Goal: Task Accomplishment & Management: Complete application form

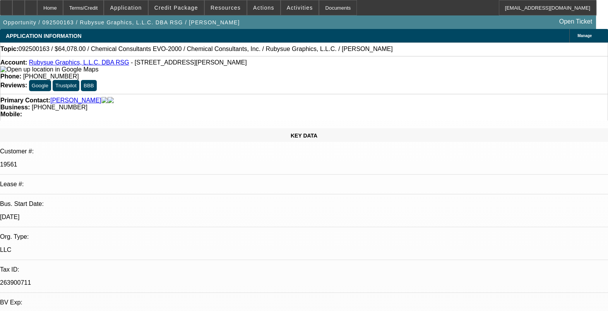
select select "0"
select select "1"
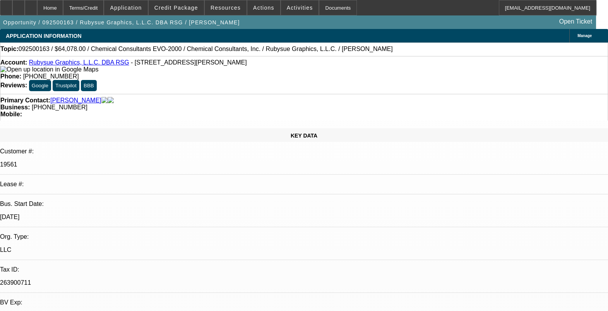
select select "2"
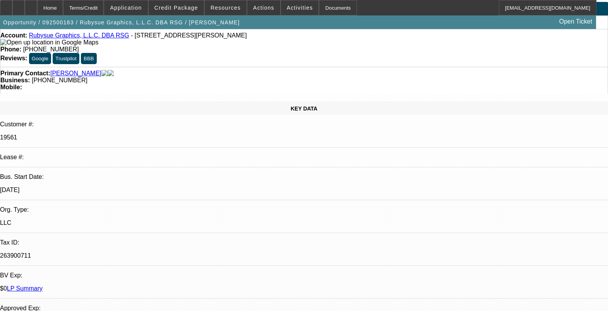
scroll to position [48, 0]
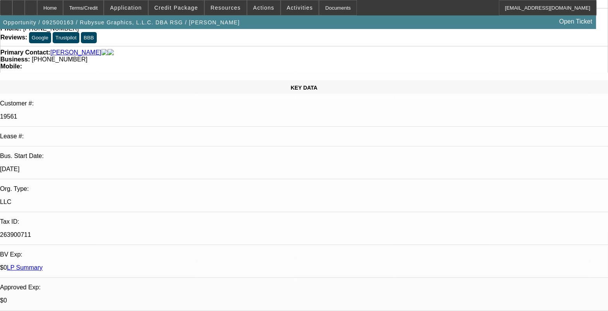
drag, startPoint x: 89, startPoint y: 97, endPoint x: 69, endPoint y: 97, distance: 19.7
click at [69, 153] on div "Bus. Start Date: 1/1/09" at bounding box center [304, 166] width 608 height 27
drag, startPoint x: 69, startPoint y: 97, endPoint x: 110, endPoint y: 104, distance: 41.7
click at [69, 153] on div "Bus. Start Date:" at bounding box center [304, 156] width 608 height 7
click at [113, 199] on div "LLC" at bounding box center [304, 202] width 608 height 7
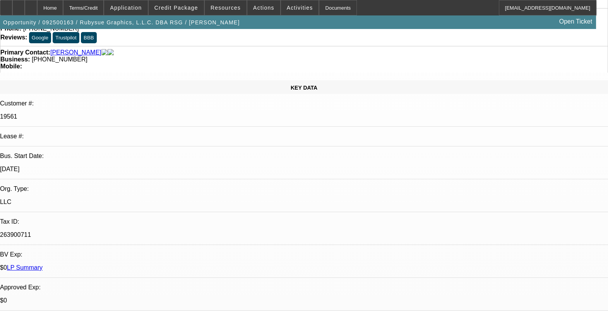
click at [79, 166] on p "1/1/09" at bounding box center [304, 169] width 608 height 7
drag, startPoint x: 79, startPoint y: 97, endPoint x: 111, endPoint y: 106, distance: 33.8
click at [111, 199] on div "LLC" at bounding box center [304, 202] width 608 height 7
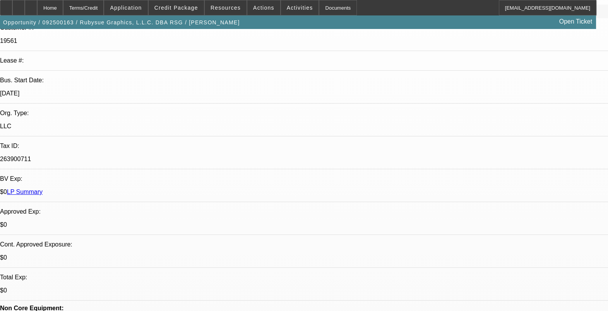
scroll to position [145, 0]
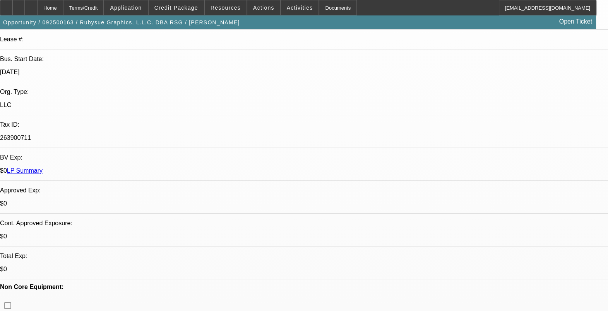
drag, startPoint x: 205, startPoint y: 207, endPoint x: 195, endPoint y: 211, distance: 11.1
drag, startPoint x: 195, startPoint y: 211, endPoint x: 211, endPoint y: 221, distance: 19.0
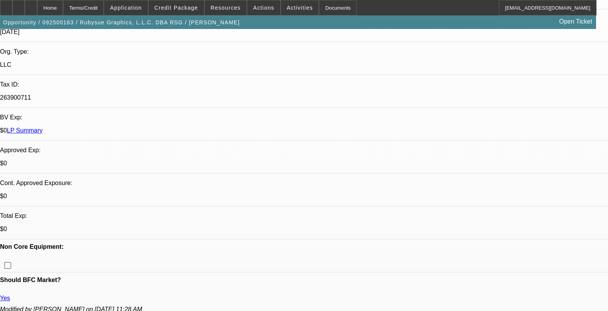
scroll to position [193, 0]
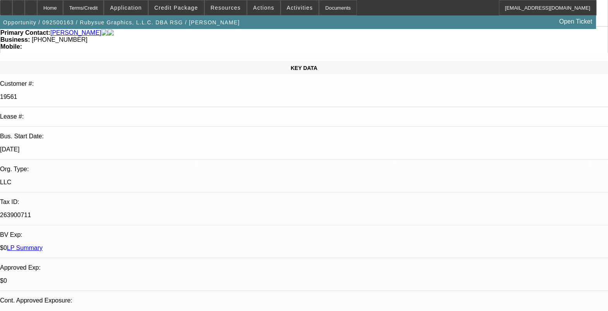
scroll to position [0, 0]
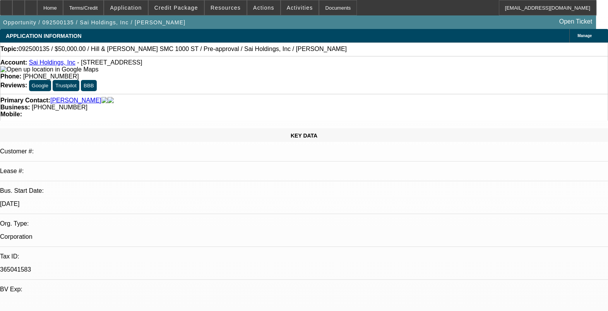
select select "0"
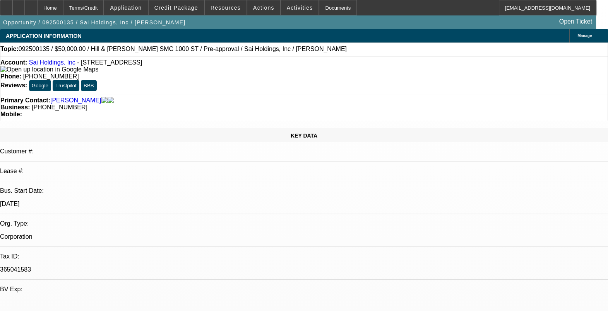
select select "0"
select select "1"
select select "2"
select select "6"
select select "1"
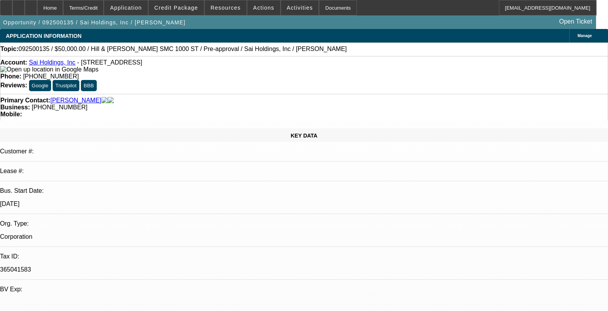
select select "2"
select select "6"
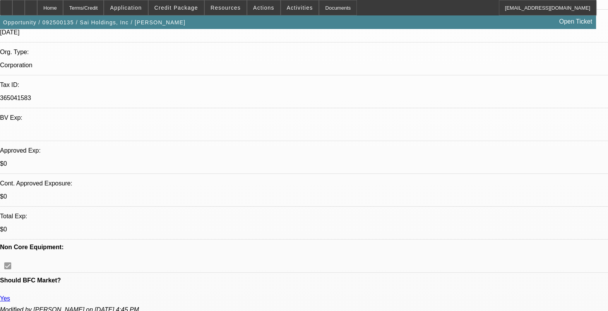
scroll to position [193, 0]
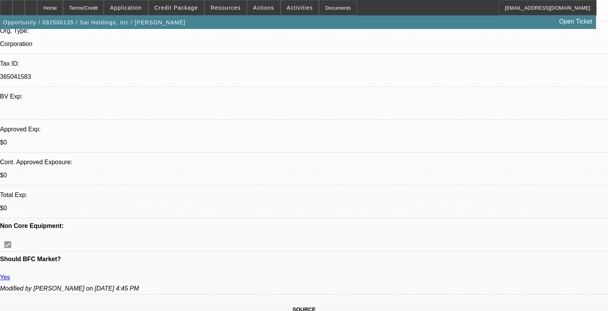
drag, startPoint x: 456, startPoint y: 77, endPoint x: 457, endPoint y: 82, distance: 5.9
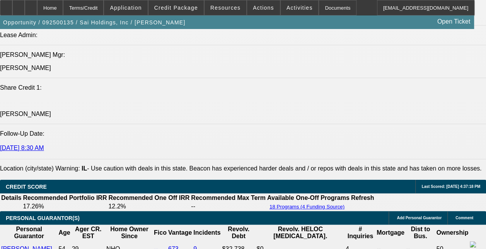
scroll to position [1025, 0]
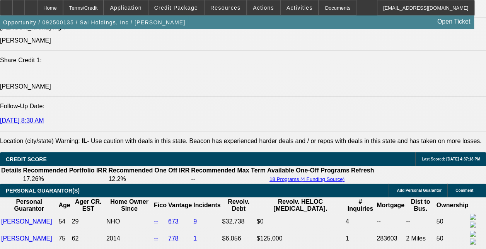
drag, startPoint x: 37, startPoint y: 136, endPoint x: 150, endPoint y: 171, distance: 118.5
drag, startPoint x: 150, startPoint y: 171, endPoint x: 223, endPoint y: 108, distance: 95.7
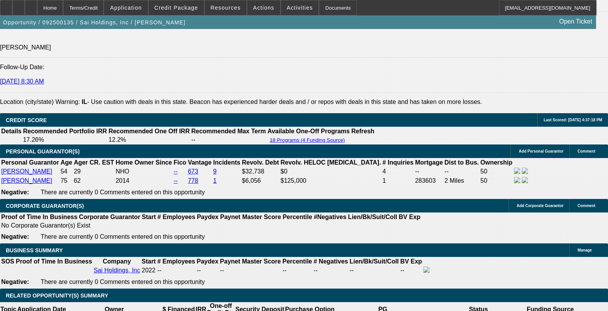
scroll to position [1112, 0]
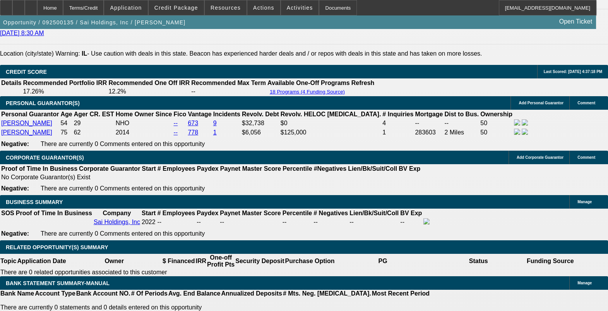
drag, startPoint x: 134, startPoint y: 274, endPoint x: 144, endPoint y: 275, distance: 10.1
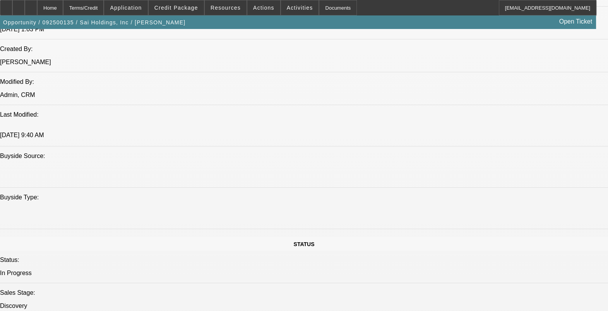
scroll to position [677, 0]
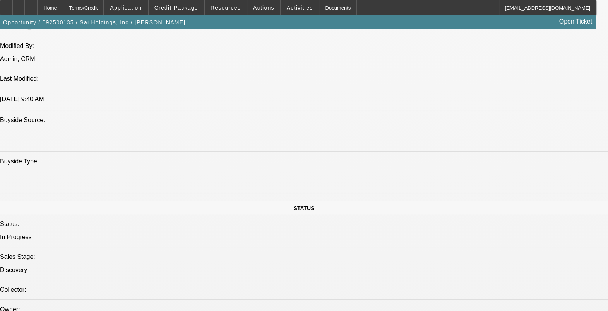
drag, startPoint x: 501, startPoint y: 292, endPoint x: 519, endPoint y: 294, distance: 18.2
drag, startPoint x: 477, startPoint y: 298, endPoint x: 408, endPoint y: 292, distance: 68.7
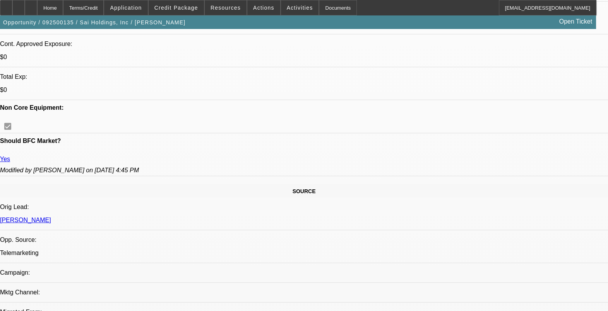
scroll to position [242, 0]
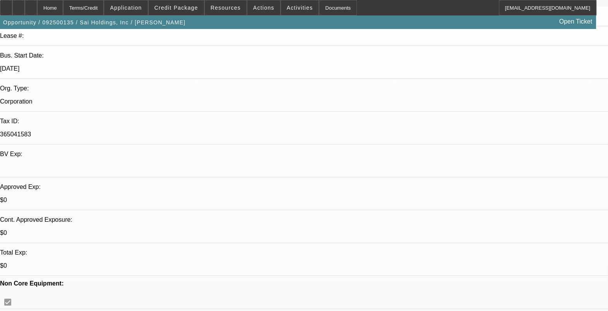
scroll to position [145, 0]
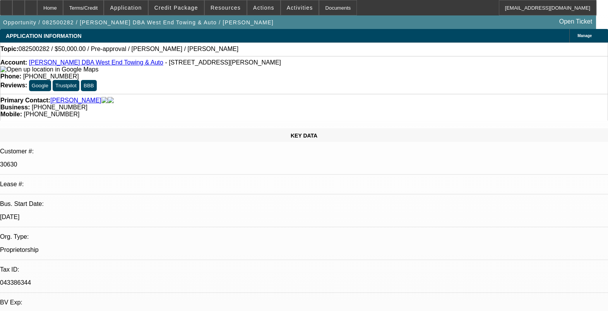
select select "0"
select select "2"
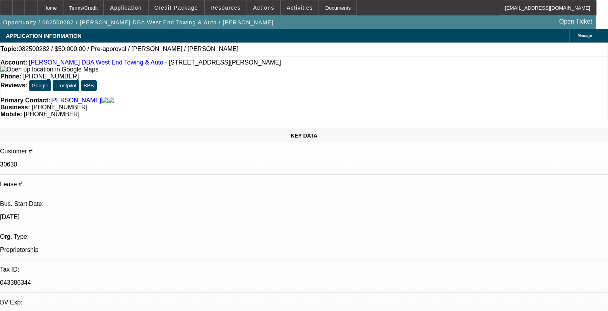
select select "0.1"
select select "0"
select select "2"
select select "0.1"
select select "1"
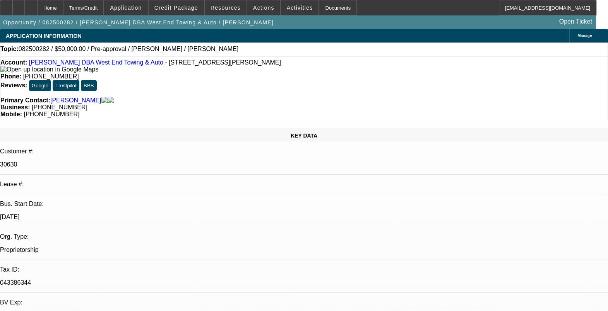
select select "1"
select select "6"
select select "1"
select select "2"
select select "4"
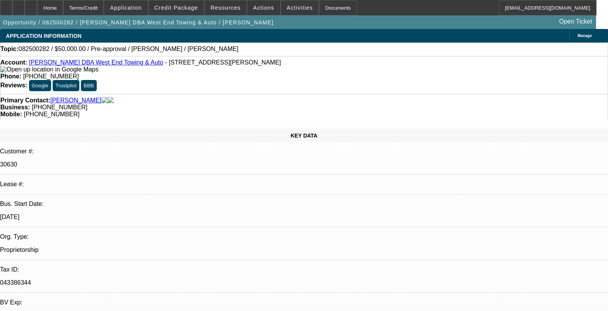
select select "1"
select select "2"
select select "4"
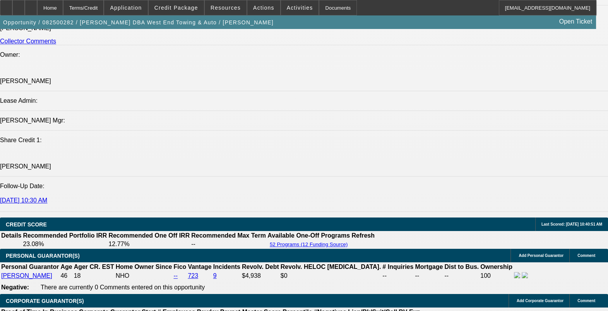
scroll to position [967, 0]
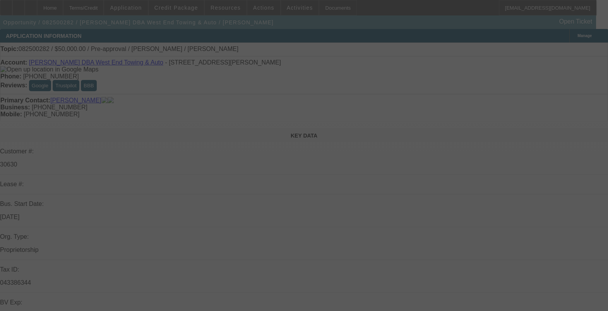
select select "0"
select select "2"
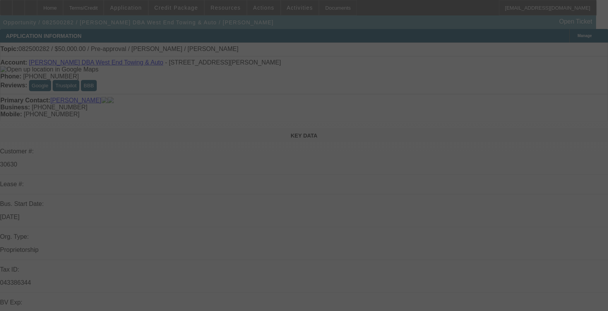
select select "0.1"
select select "0"
select select "2"
select select "0.1"
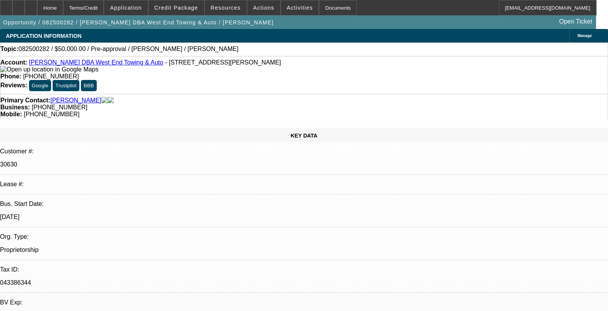
select select "1"
select select "6"
select select "1"
select select "2"
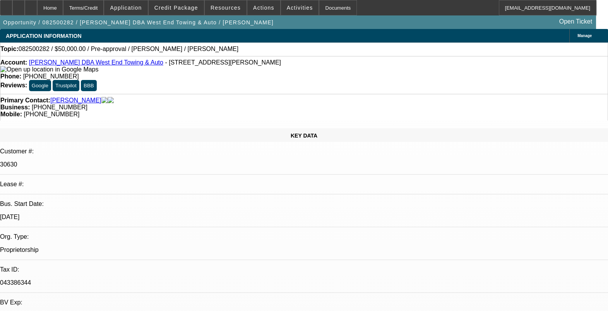
select select "4"
select select "1"
select select "2"
select select "4"
drag, startPoint x: 452, startPoint y: 84, endPoint x: 455, endPoint y: 91, distance: 7.3
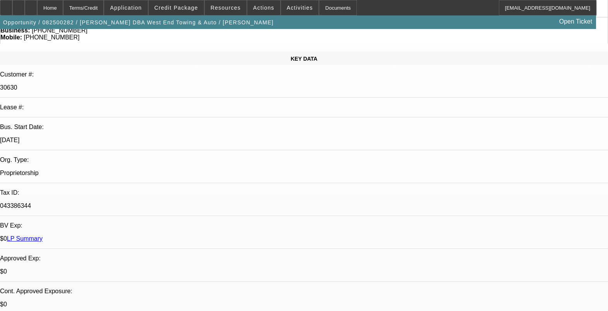
scroll to position [96, 0]
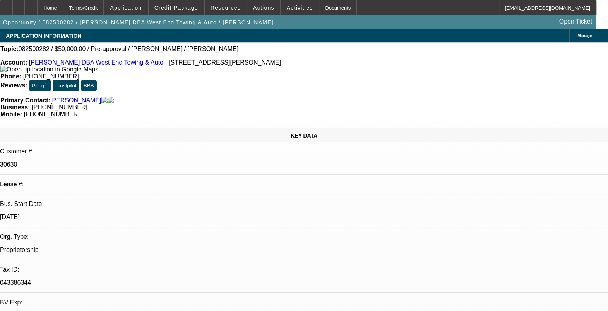
scroll to position [0, 0]
drag, startPoint x: 92, startPoint y: 148, endPoint x: 73, endPoint y: 149, distance: 18.2
click at [73, 214] on div "[DATE]" at bounding box center [304, 217] width 608 height 7
drag, startPoint x: 73, startPoint y: 149, endPoint x: 118, endPoint y: 162, distance: 46.1
click at [128, 247] on div "Proprietorship" at bounding box center [304, 250] width 608 height 7
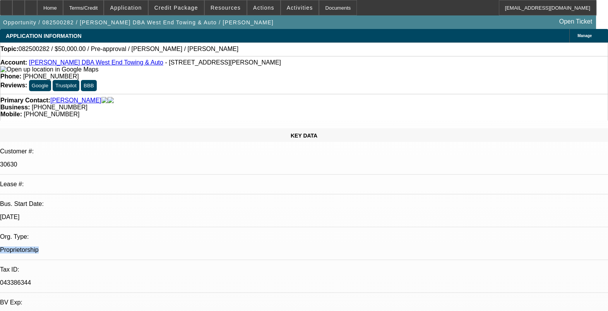
click at [70, 234] on div "Org. Type: Proprietorship" at bounding box center [304, 247] width 608 height 27
drag, startPoint x: 70, startPoint y: 157, endPoint x: 148, endPoint y: 166, distance: 78.6
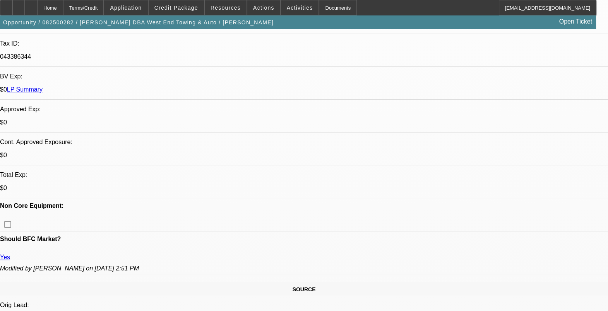
scroll to position [242, 0]
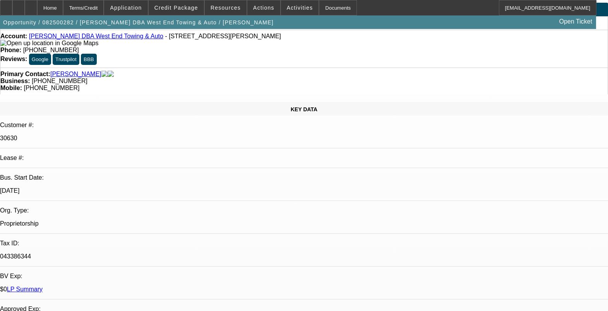
scroll to position [48, 0]
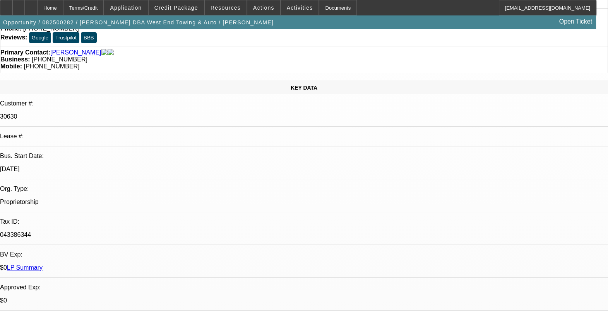
drag, startPoint x: 159, startPoint y: 253, endPoint x: 148, endPoint y: 256, distance: 12.0
drag, startPoint x: 148, startPoint y: 256, endPoint x: 189, endPoint y: 257, distance: 41.0
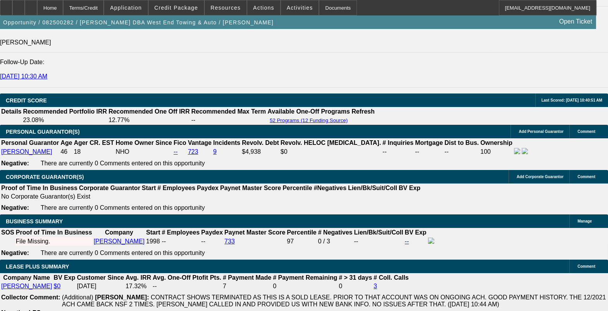
scroll to position [1064, 0]
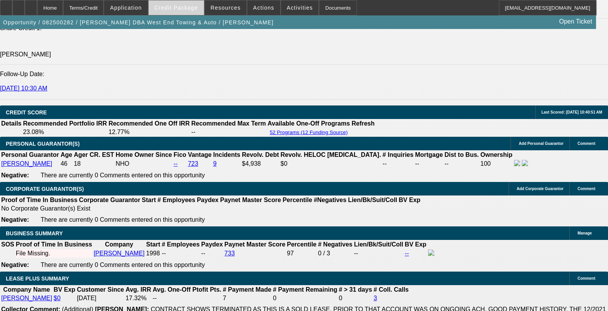
click at [181, 4] on span at bounding box center [176, 7] width 55 height 19
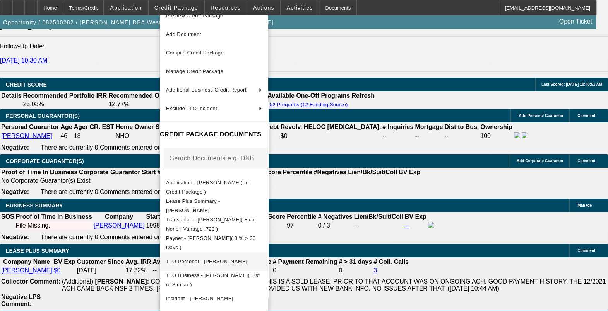
scroll to position [1112, 0]
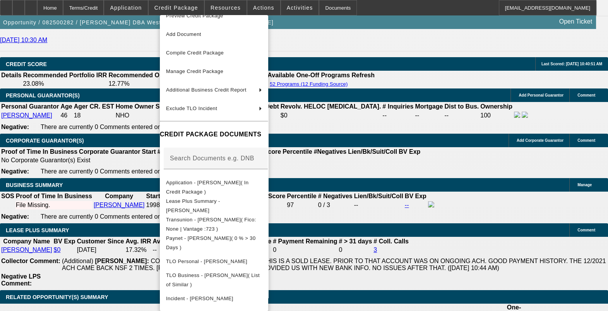
click at [507, 298] on div at bounding box center [304, 155] width 608 height 311
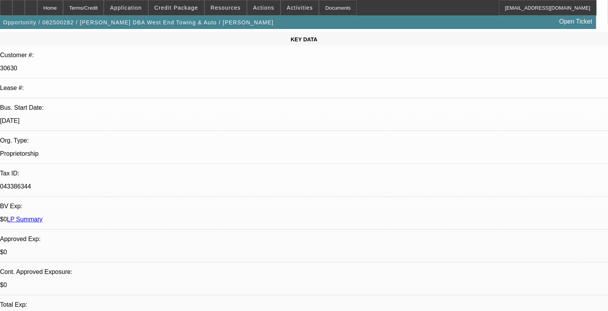
scroll to position [0, 0]
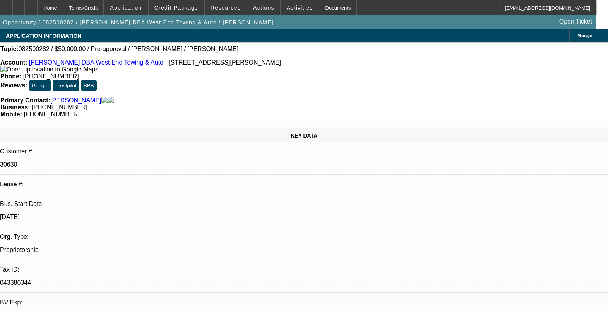
drag, startPoint x: 97, startPoint y: 145, endPoint x: 70, endPoint y: 147, distance: 27.1
click at [70, 201] on div "Bus. Start Date: 1/1/98" at bounding box center [304, 214] width 608 height 27
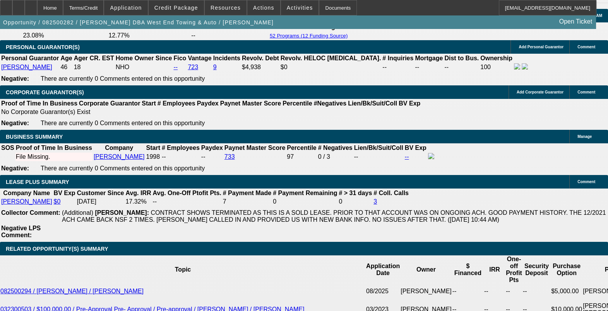
scroll to position [1112, 0]
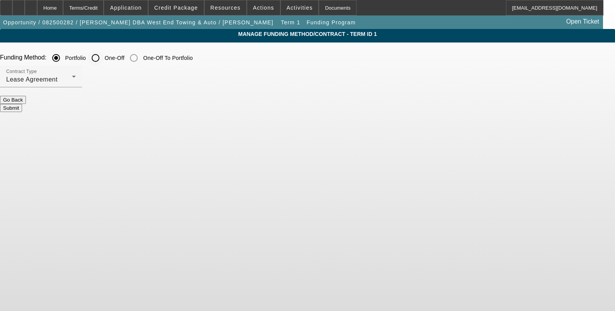
click at [103, 59] on input "One-Off" at bounding box center [95, 57] width 15 height 15
radio input "true"
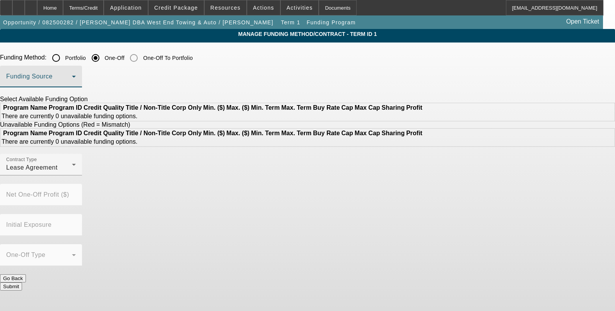
click at [72, 80] on span at bounding box center [39, 79] width 66 height 9
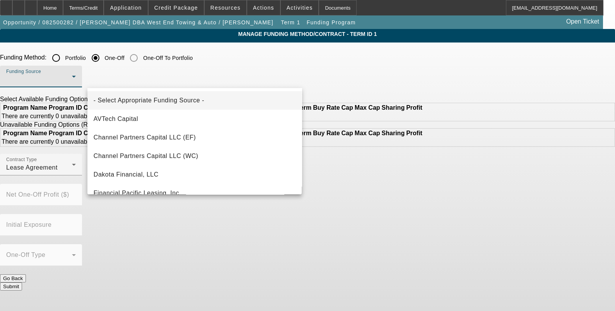
click at [70, 8] on div at bounding box center [307, 155] width 615 height 311
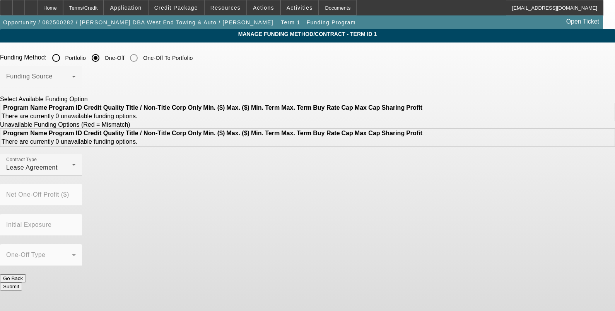
click at [63, 8] on div "Home" at bounding box center [50, 7] width 26 height 15
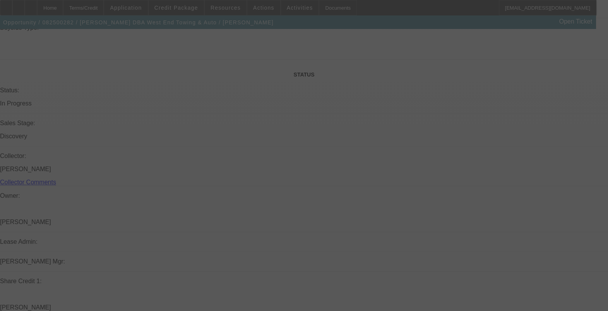
select select "0"
select select "6"
select select "0"
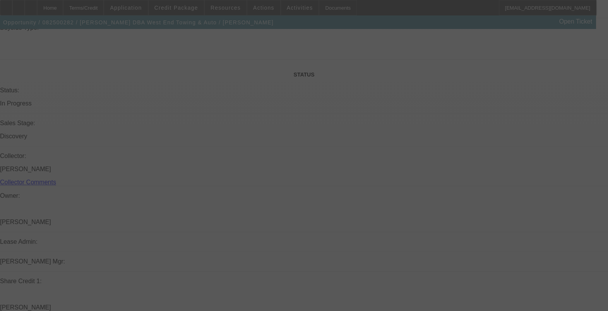
select select "2"
select select "0.1"
select select "4"
select select "0"
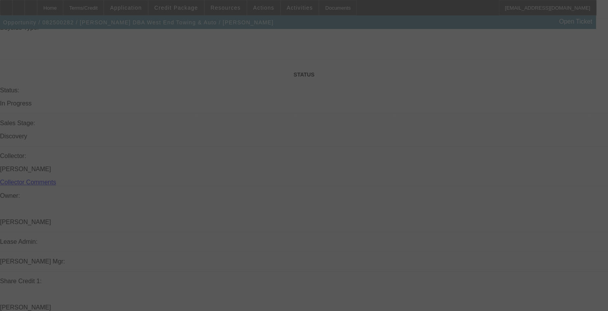
select select "2"
select select "0.1"
select select "4"
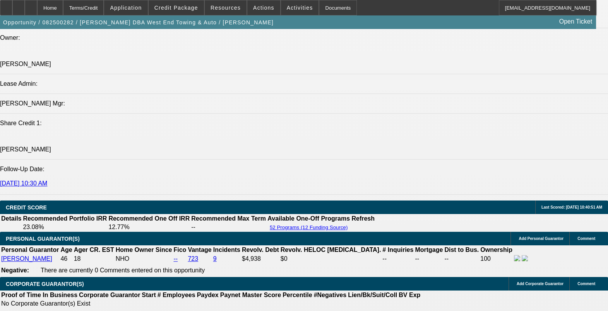
scroll to position [1162, 0]
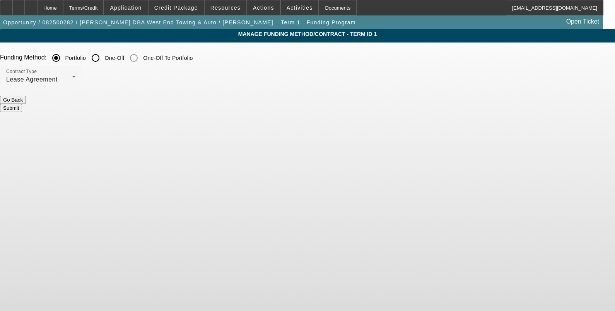
click at [103, 60] on input "One-Off" at bounding box center [95, 57] width 15 height 15
radio input "true"
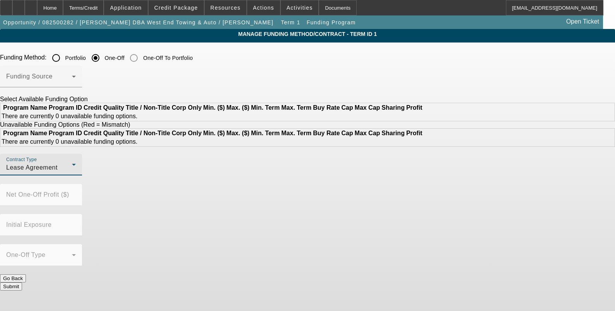
click at [72, 173] on div "Lease Agreement" at bounding box center [39, 167] width 66 height 9
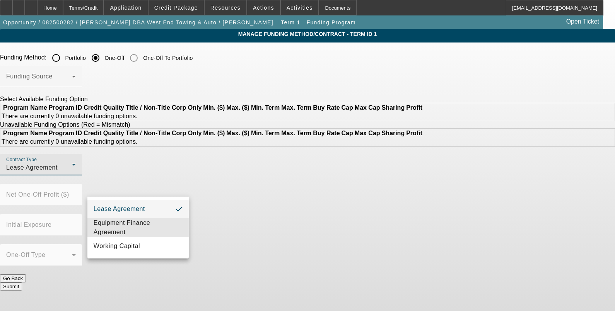
drag, startPoint x: 132, startPoint y: 226, endPoint x: 161, endPoint y: 223, distance: 28.4
click at [134, 227] on span "Equipment Finance Agreement" at bounding box center [138, 228] width 89 height 19
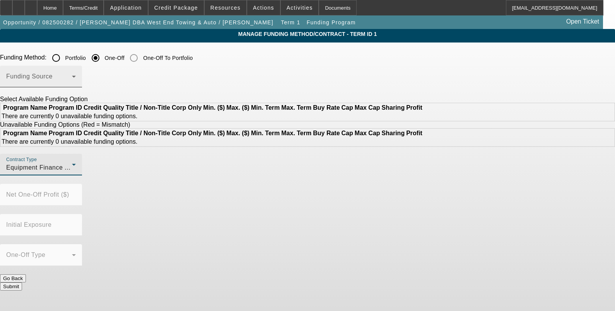
click at [72, 82] on span at bounding box center [39, 79] width 66 height 9
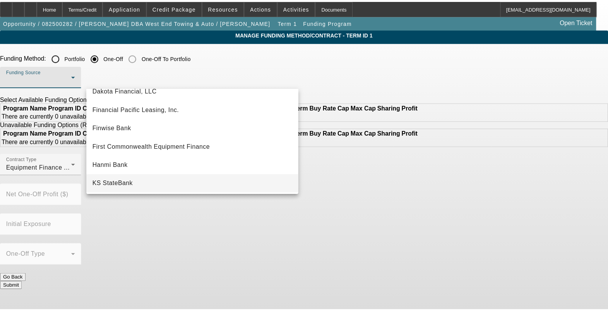
scroll to position [145, 0]
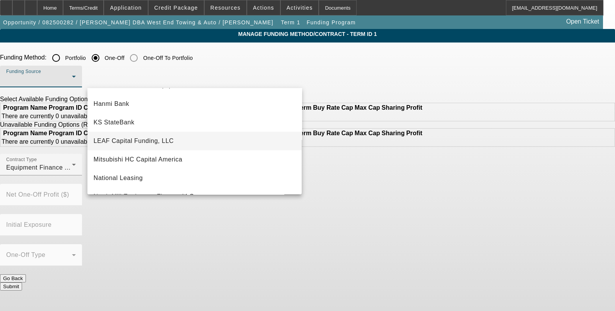
click at [153, 140] on span "LEAF Capital Funding, LLC" at bounding box center [134, 141] width 80 height 9
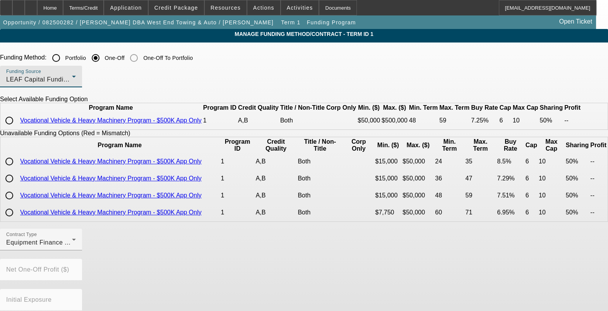
click at [17, 128] on input "radio" at bounding box center [9, 120] width 15 height 15
radio input "true"
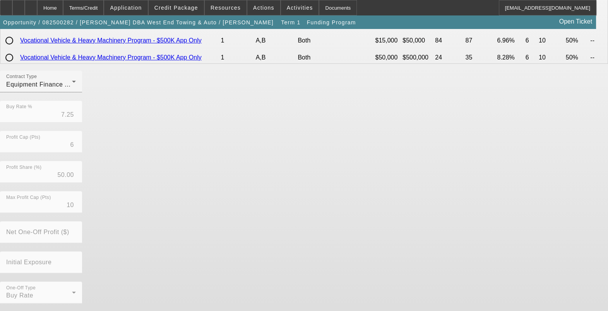
scroll to position [170, 0]
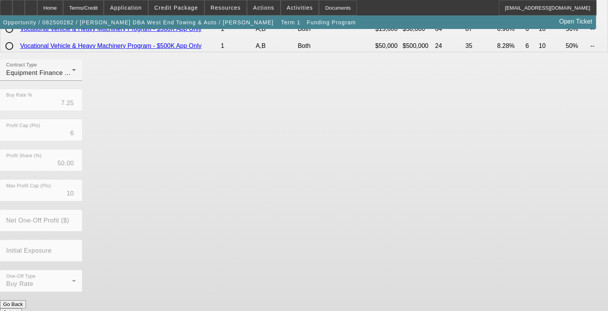
click at [22, 309] on button "Submit" at bounding box center [11, 313] width 22 height 8
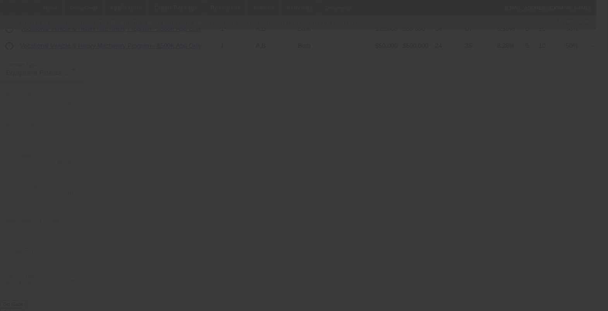
radio input "true"
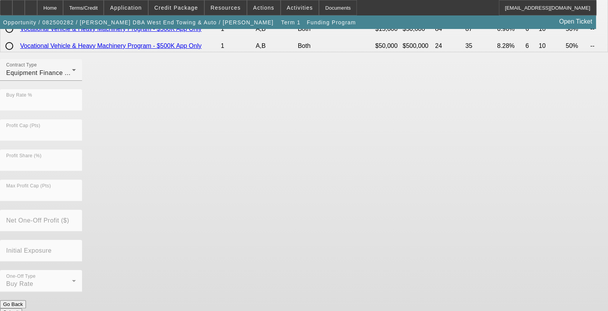
scroll to position [0, 0]
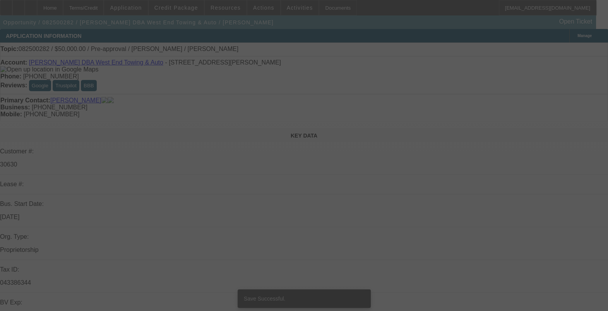
select select "0"
select select "6"
select select "0"
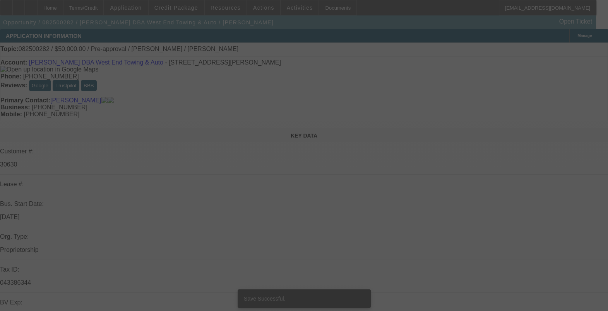
select select "2"
select select "0.1"
select select "4"
select select "0"
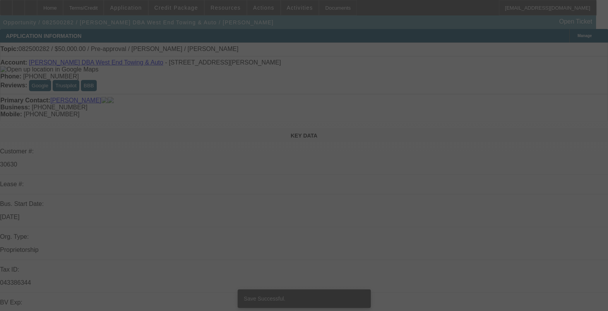
select select "2"
select select "0"
select select "6"
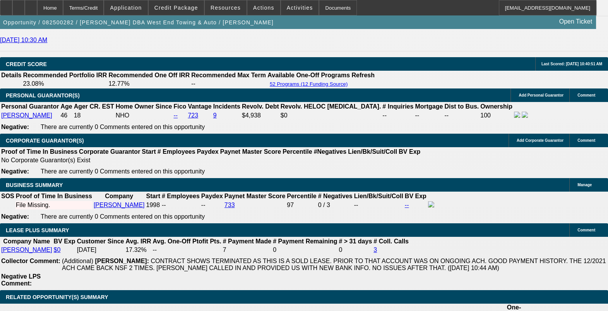
scroll to position [1160, 0]
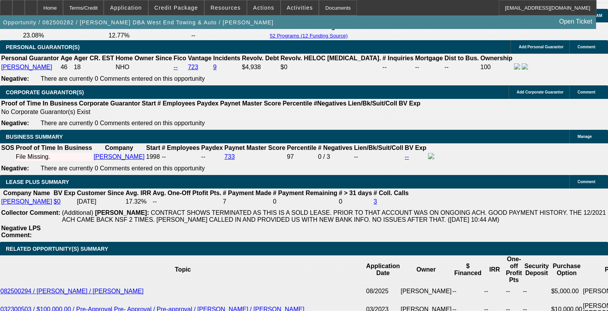
select select "0.05"
type input "$2,500.00"
type input "UNKNOWN"
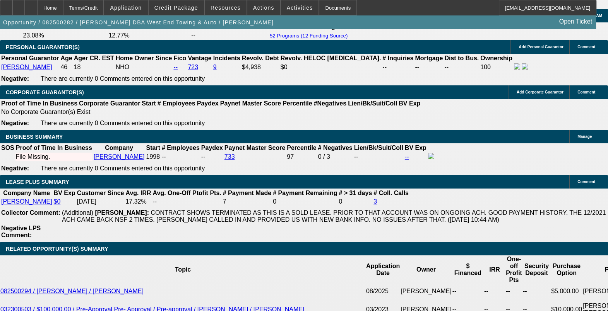
type input "$2,558.06"
type input "$1,279.03"
drag, startPoint x: 363, startPoint y: 165, endPoint x: 362, endPoint y: 171, distance: 5.5
select select "0.1"
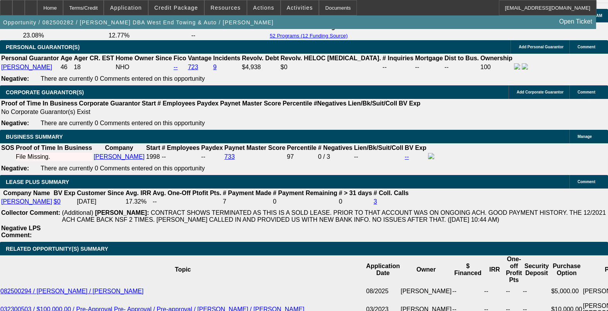
type input "$5,000.00"
type input "$2,423.42"
type input "$1,211.71"
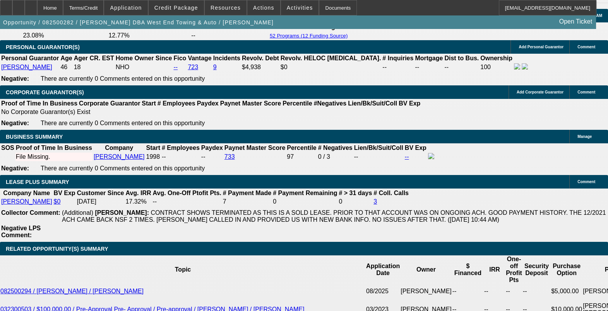
select select "0.05"
type input "$2,500.00"
type input "$2,558.06"
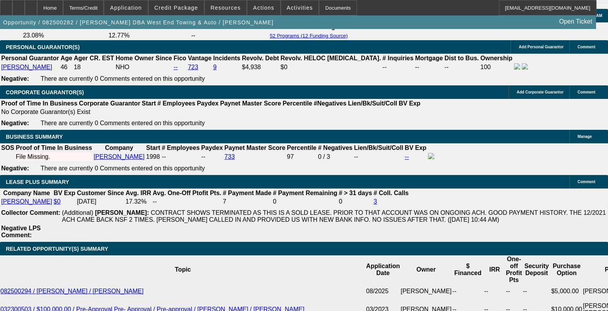
type input "$1,279.03"
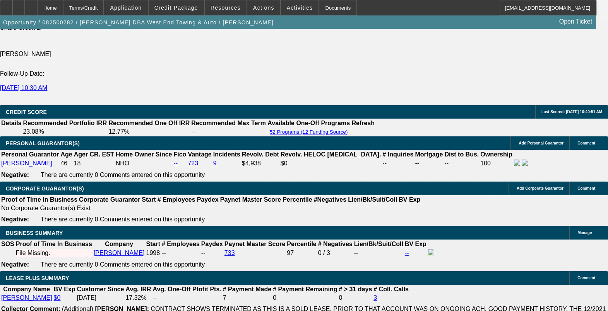
scroll to position [1064, 0]
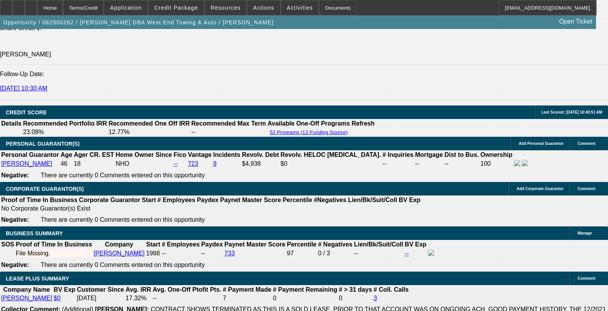
drag, startPoint x: 291, startPoint y: 112, endPoint x: 294, endPoint y: 116, distance: 4.7
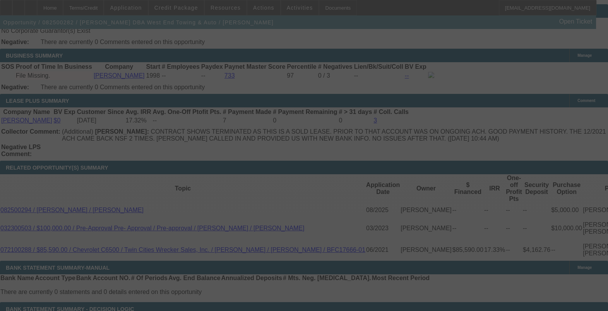
scroll to position [1257, 0]
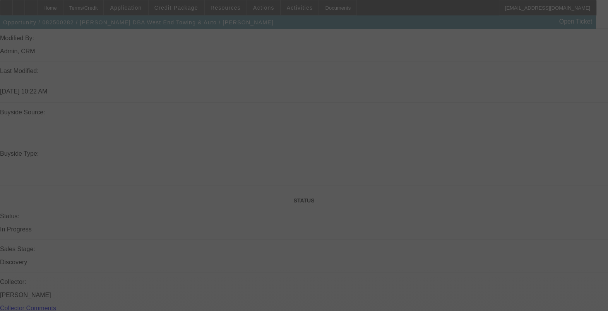
select select "2"
select select "0"
select select "6"
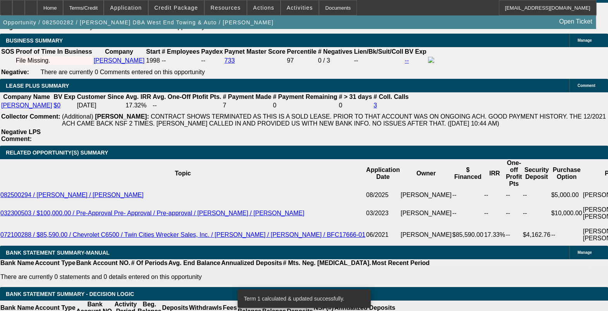
drag, startPoint x: 338, startPoint y: 126, endPoint x: 369, endPoint y: 132, distance: 31.4
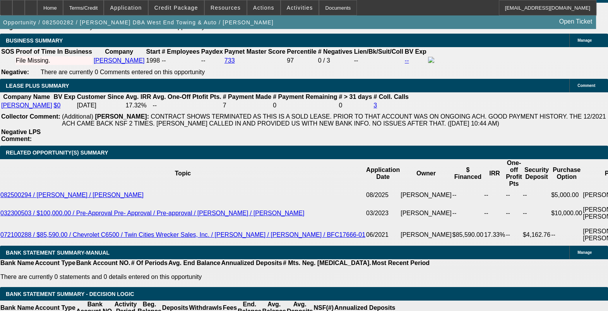
type input "UNKNOWN"
type input "1"
type input "$2,019.84"
type input "$1,009.92"
type input "10"
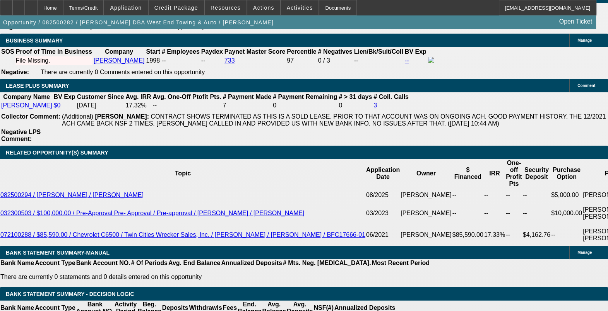
type input "$2,409.44"
type input "$1,204.72"
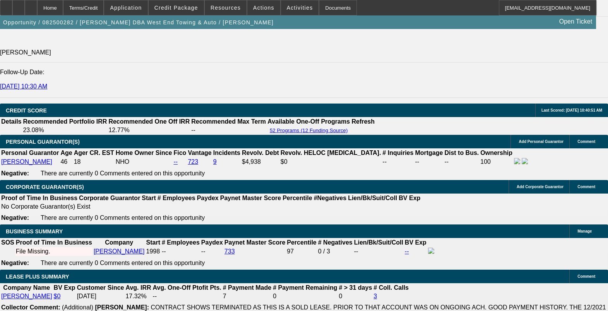
scroll to position [1064, 0]
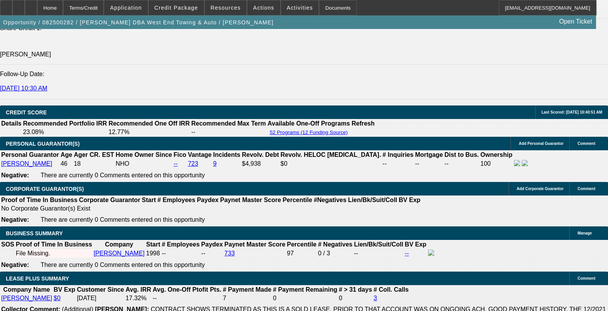
type input "10"
drag, startPoint x: 292, startPoint y: 112, endPoint x: 300, endPoint y: 109, distance: 8.6
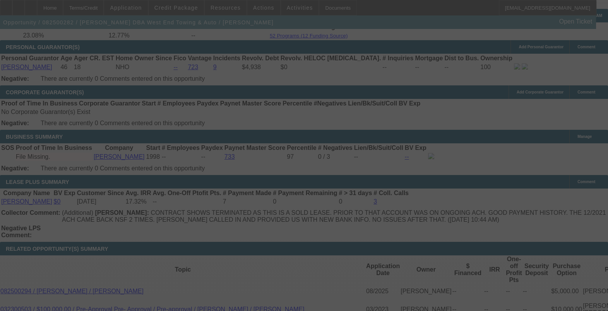
scroll to position [1208, 0]
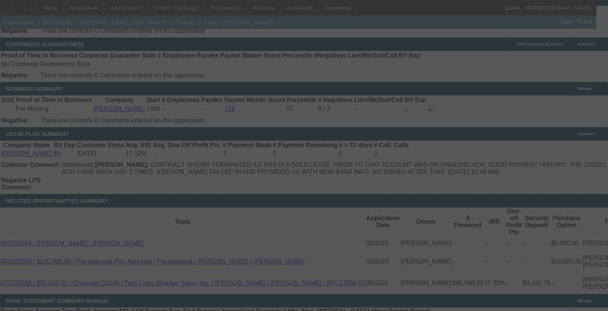
select select "2"
select select "0"
select select "6"
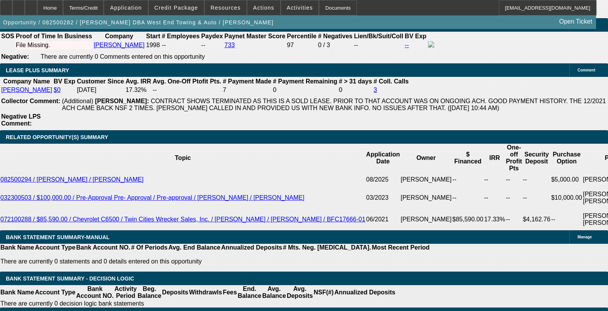
scroll to position [1257, 0]
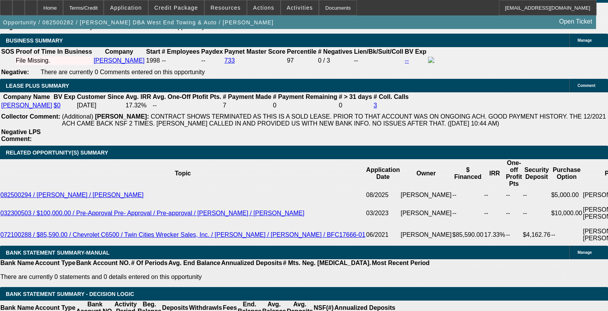
drag, startPoint x: 325, startPoint y: 128, endPoint x: 337, endPoint y: 127, distance: 12.4
drag, startPoint x: 386, startPoint y: 126, endPoint x: 384, endPoint y: 135, distance: 9.6
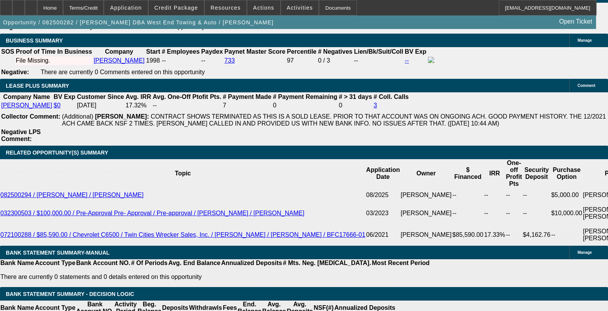
drag, startPoint x: 345, startPoint y: 126, endPoint x: 359, endPoint y: 127, distance: 14.0
drag, startPoint x: 344, startPoint y: 253, endPoint x: 369, endPoint y: 253, distance: 24.4
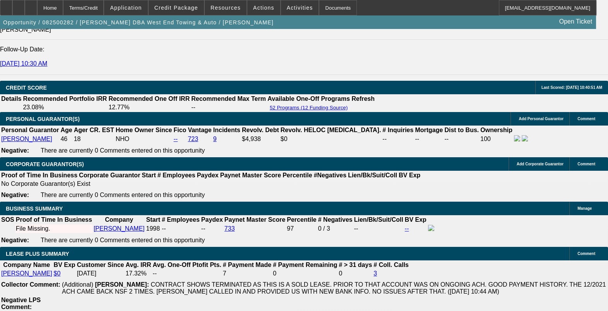
scroll to position [1064, 0]
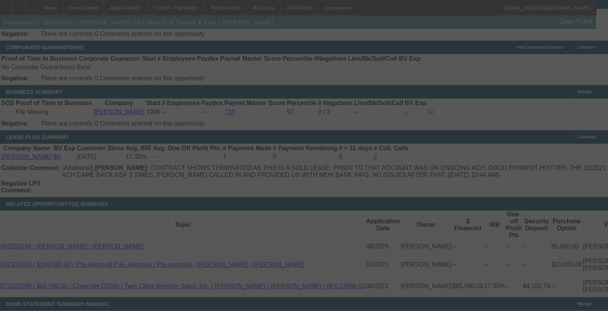
scroll to position [1112, 0]
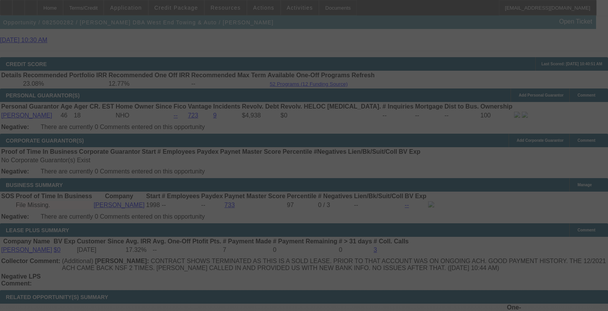
select select "2"
select select "0"
select select "6"
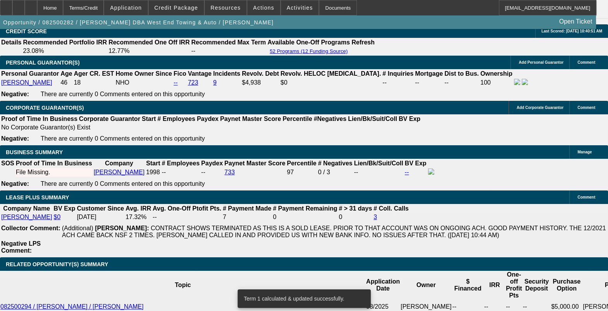
scroll to position [1160, 0]
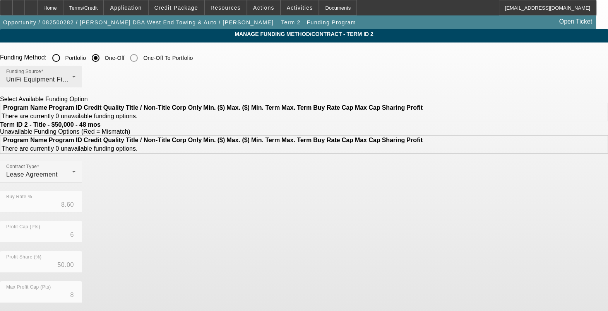
click at [95, 82] on span "UniFi Equipment Finance, Inc." at bounding box center [50, 79] width 89 height 7
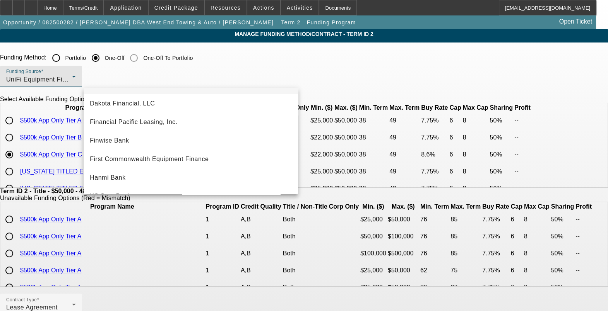
scroll to position [23, 0]
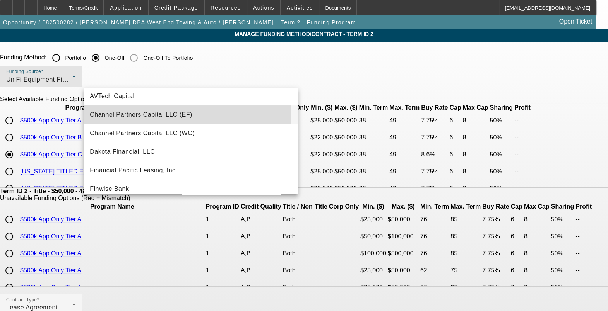
click at [135, 116] on span "Channel Partners Capital LLC (EF)" at bounding box center [141, 114] width 103 height 9
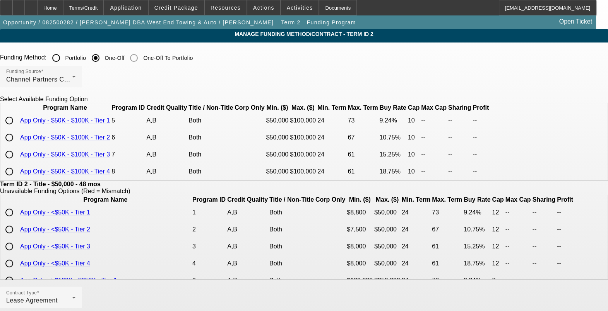
click at [17, 128] on input "radio" at bounding box center [9, 120] width 15 height 15
radio input "true"
type input "9.24"
type input "10"
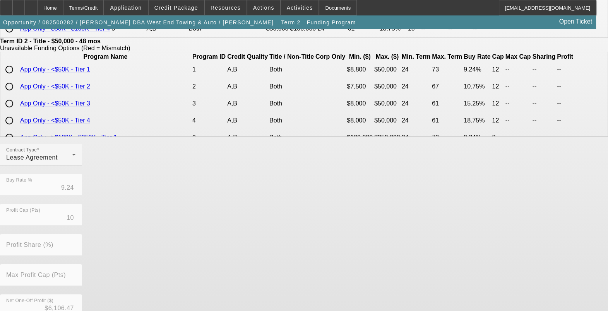
scroll to position [145, 0]
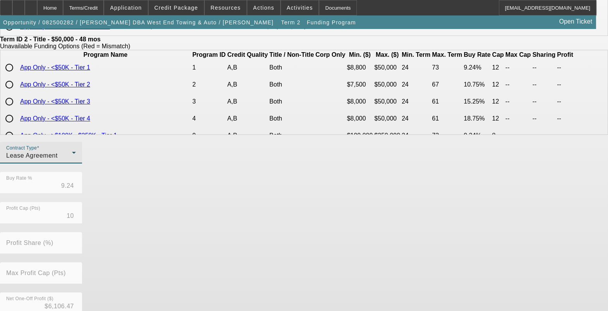
click at [58, 159] on span "Lease Agreement" at bounding box center [31, 155] width 51 height 7
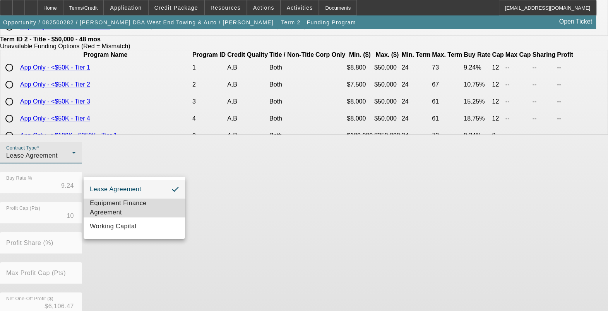
drag, startPoint x: 126, startPoint y: 204, endPoint x: 246, endPoint y: 218, distance: 120.7
click at [126, 205] on span "Equipment Finance Agreement" at bounding box center [134, 208] width 89 height 19
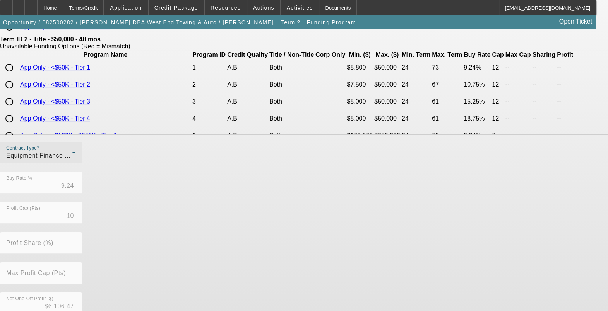
click at [365, 236] on div "Contract Type Equipment Finance Agreement Buy Rate % 9.24 Profit Cap (Pts) 10 P…" at bounding box center [304, 262] width 608 height 241
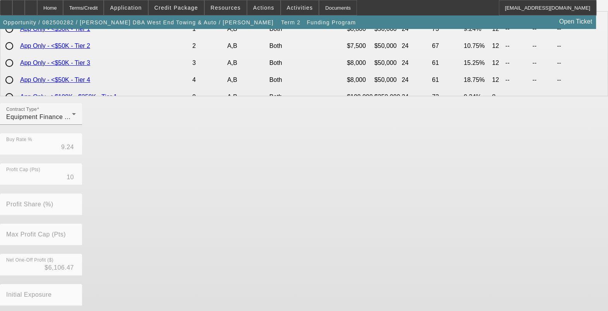
scroll to position [222, 0]
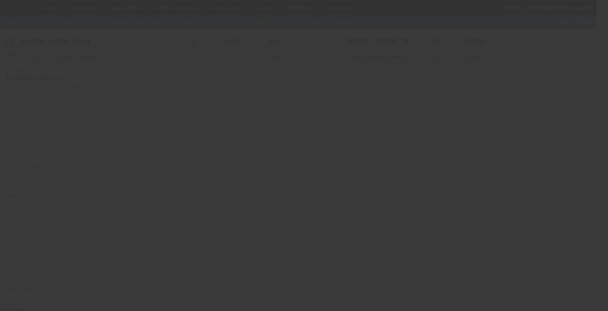
type input "8.60"
type input "6"
type input "50.00"
type input "8"
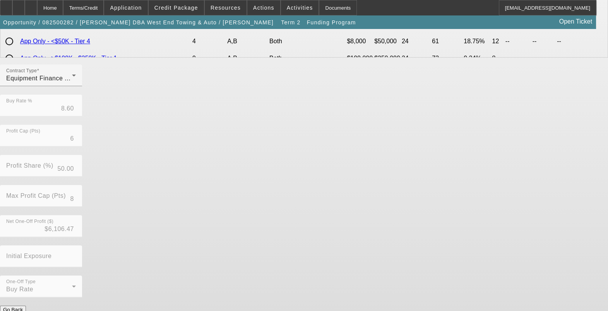
scroll to position [0, 0]
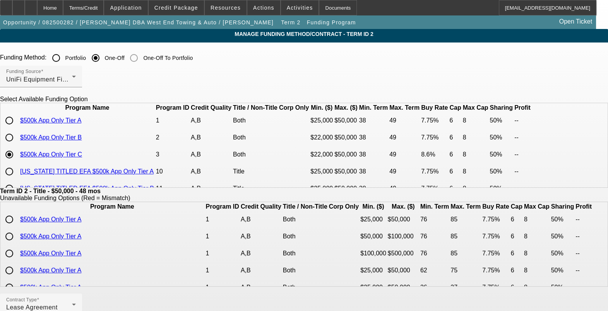
drag, startPoint x: 96, startPoint y: 133, endPoint x: 108, endPoint y: 133, distance: 12.0
click at [17, 128] on input "radio" at bounding box center [9, 120] width 15 height 15
radio input "true"
type input "7.75"
click at [600, 175] on app-term-manage-funding "Manage Funding Method/Contract - Term ID 2 Funding Method: Portfolio One-Off On…" at bounding box center [304, 294] width 608 height 530
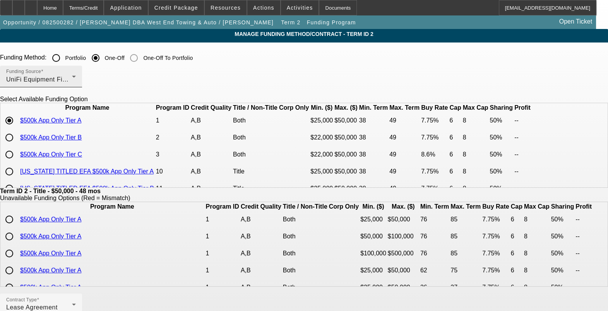
click at [72, 76] on div "UniFi Equipment Finance, Inc." at bounding box center [39, 79] width 66 height 9
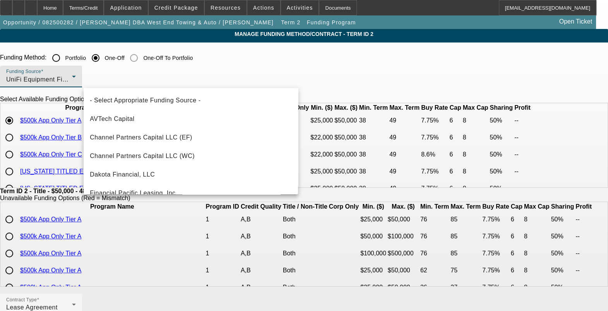
scroll to position [216, 0]
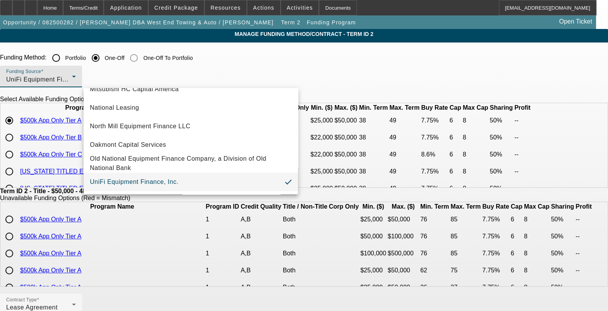
click at [73, 9] on div at bounding box center [304, 155] width 608 height 311
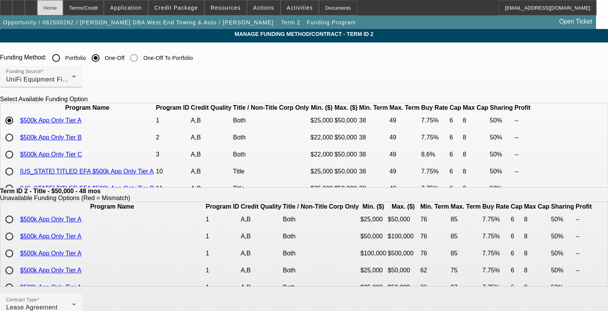
click at [63, 8] on div "Home" at bounding box center [50, 7] width 26 height 15
click at [95, 80] on span "UniFi Equipment Finance, Inc." at bounding box center [50, 79] width 89 height 7
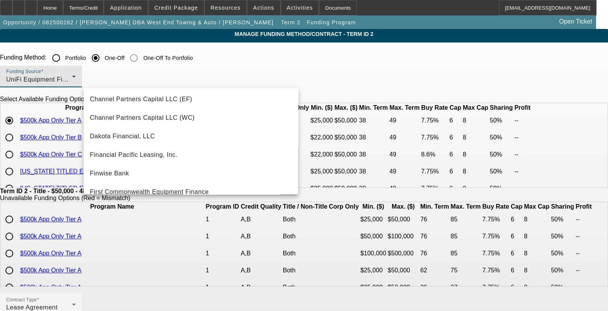
scroll to position [23, 0]
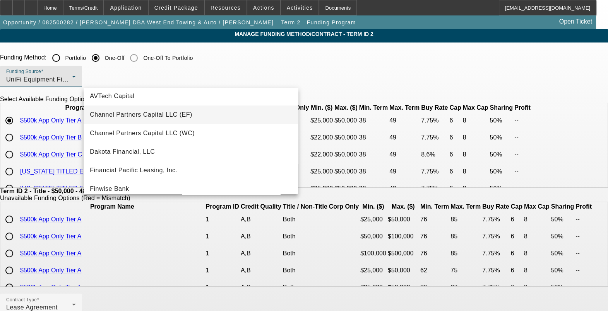
click at [148, 113] on span "Channel Partners Capital LLC (EF)" at bounding box center [141, 114] width 103 height 9
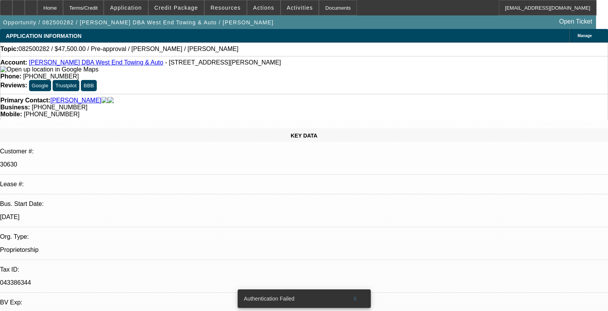
select select "0"
select select "6"
select select "0"
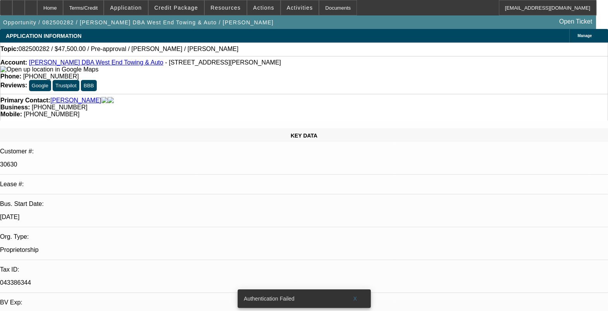
select select "2"
select select "0"
select select "6"
select select "2"
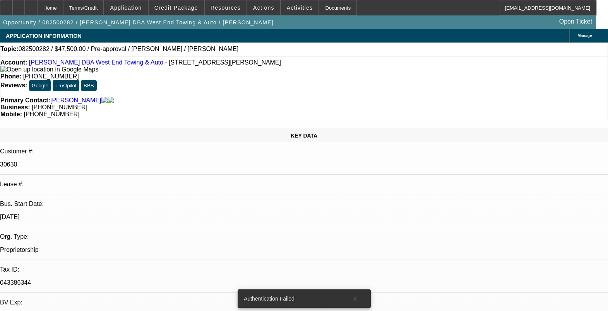
select select "2"
select select "0"
select select "6"
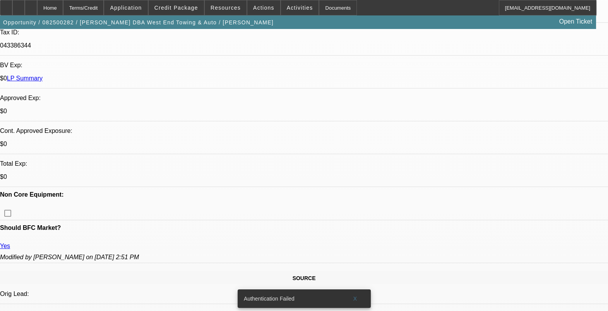
scroll to position [242, 0]
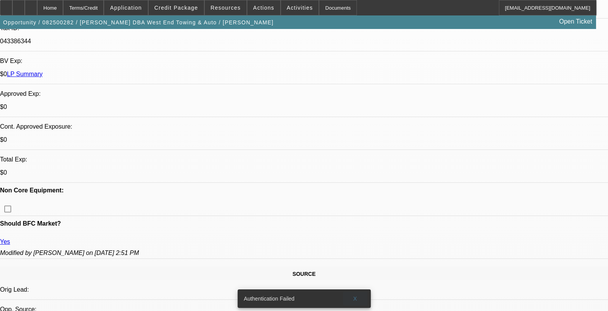
click at [355, 296] on span "X" at bounding box center [355, 299] width 4 height 6
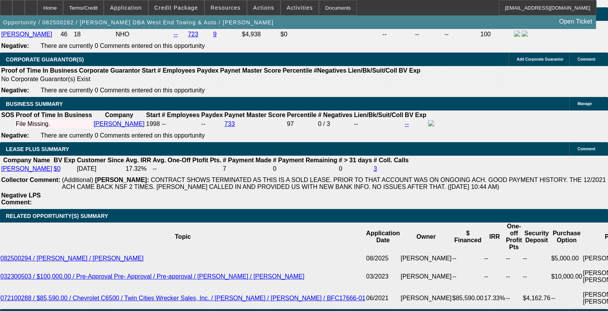
scroll to position [1208, 0]
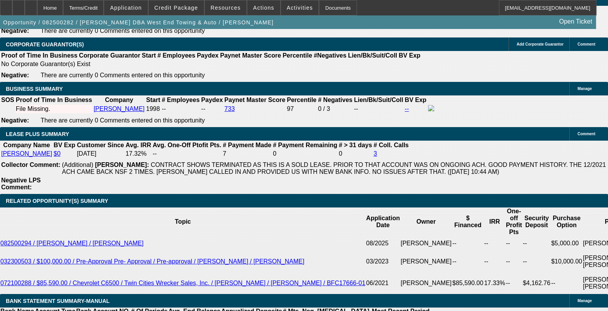
drag, startPoint x: 210, startPoint y: 209, endPoint x: 224, endPoint y: 209, distance: 13.9
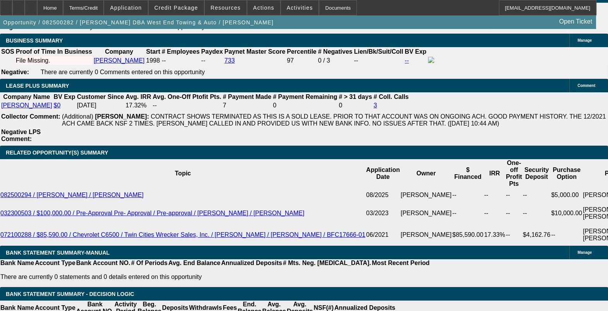
type input "$2,579.70"
drag, startPoint x: 206, startPoint y: 135, endPoint x: 220, endPoint y: 139, distance: 15.3
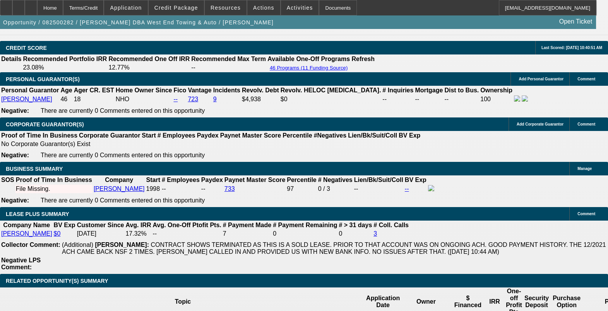
scroll to position [1112, 0]
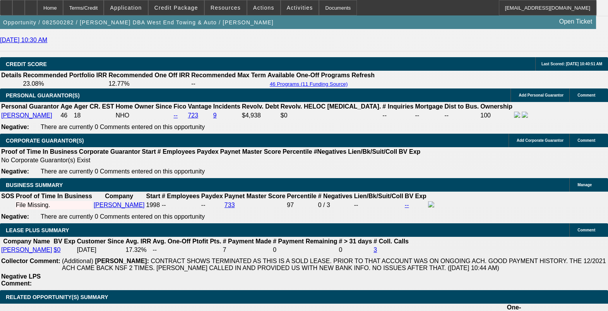
type input "$0.00"
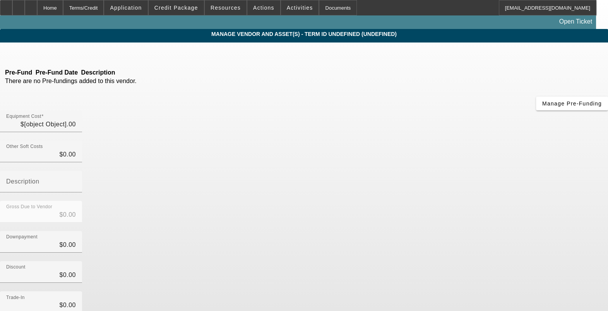
type input "$50,000.00"
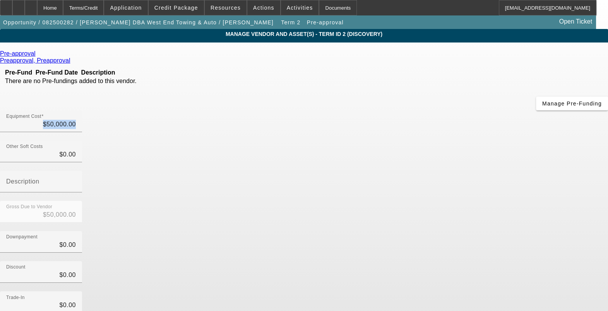
drag, startPoint x: 477, startPoint y: 70, endPoint x: 494, endPoint y: 71, distance: 17.9
click at [494, 111] on div "Equipment Cost $50,000.00" at bounding box center [304, 126] width 608 height 30
click at [76, 120] on input "50000" at bounding box center [41, 124] width 70 height 9
type input "1"
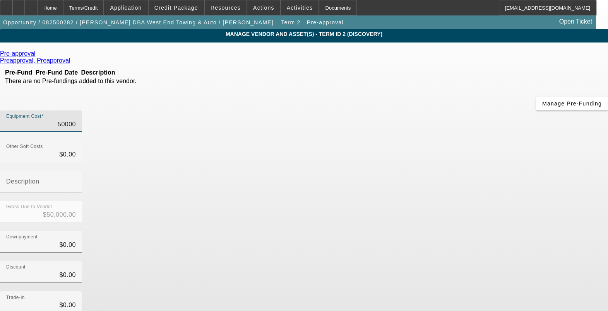
type input "$1.00"
type input "10"
type input "$10.00"
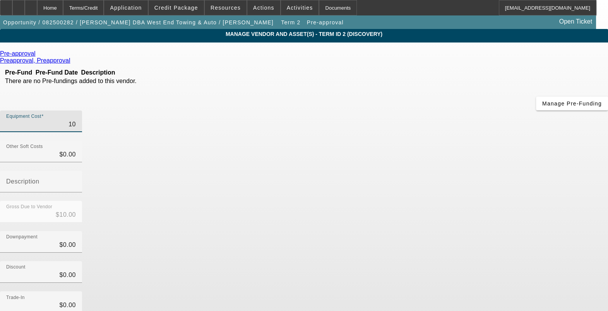
type input "100"
type input "$100.00"
type input "1000"
type input "$1,000.00"
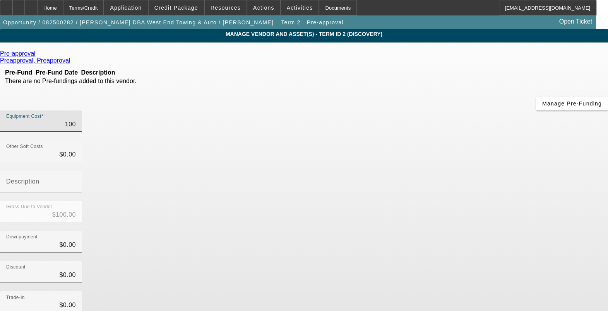
type input "$1,000.00"
type input "10000"
type input "$10,000.00"
type input "100000"
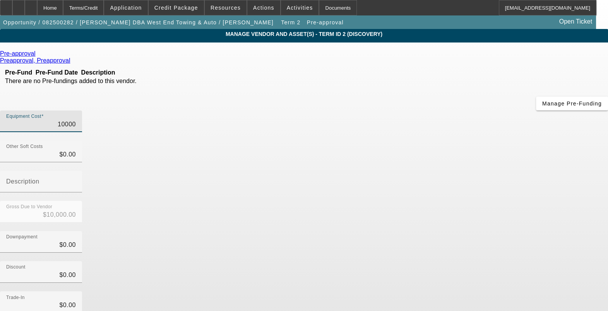
type input "$100,000.00"
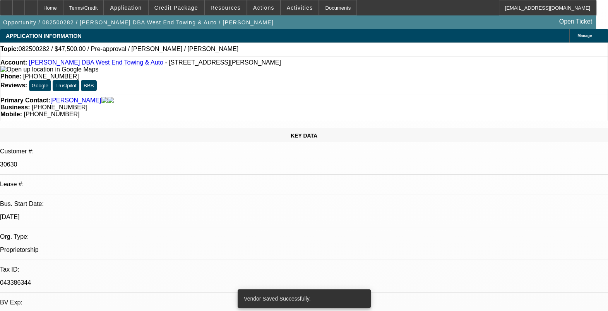
select select "0"
select select "6"
select select "0"
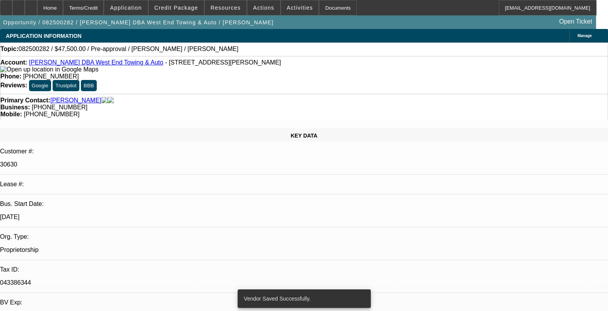
select select "2"
select select "0"
select select "6"
select select "2"
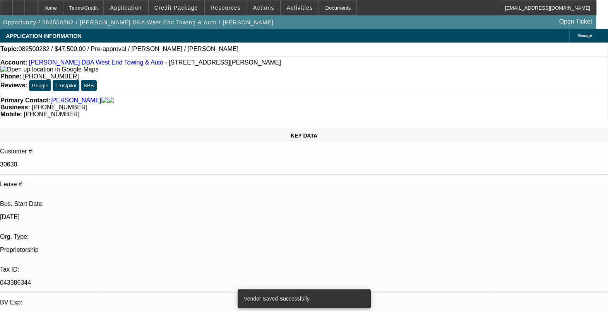
select select "2"
select select "0"
select select "6"
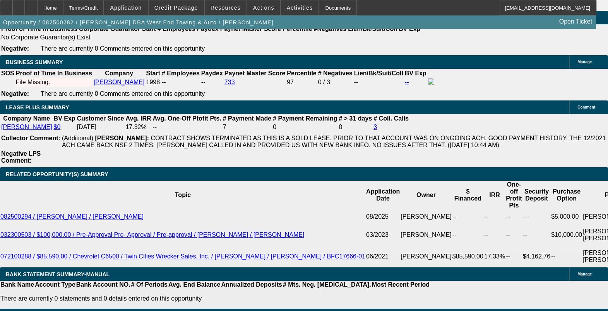
scroll to position [1257, 0]
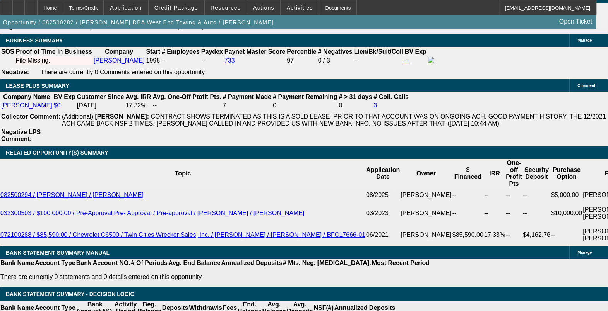
select select "3"
type input "$7,739.10"
type input "UNKNOWN"
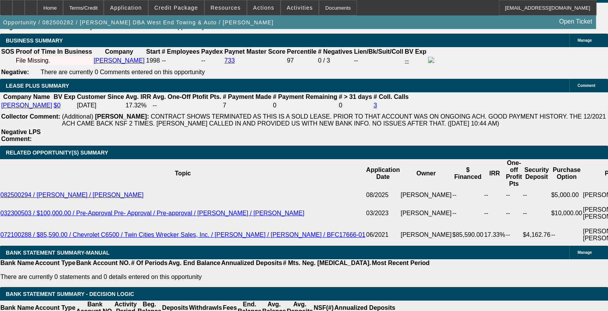
type input "75000"
type input "7739.10"
type input "$75,000.00"
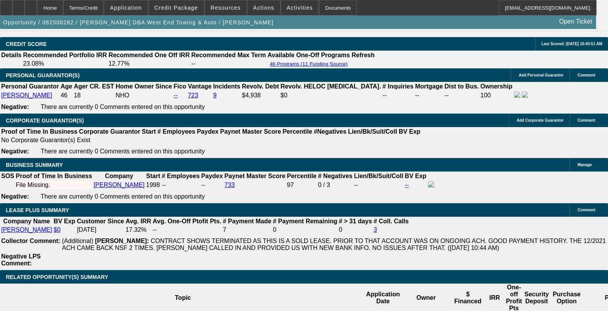
scroll to position [1112, 0]
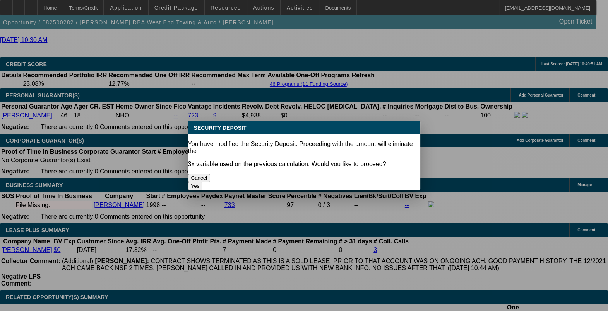
scroll to position [0, 0]
click at [210, 174] on button "Cancel" at bounding box center [199, 178] width 22 height 8
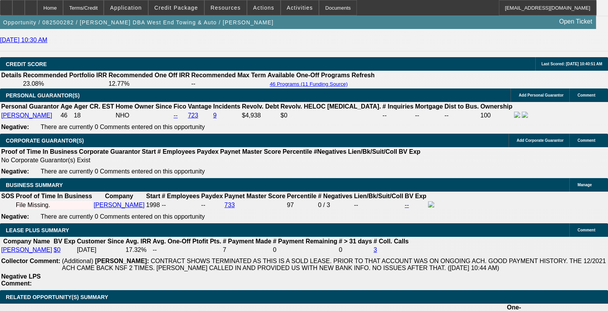
type input "7739.099999999999"
type input "$7,500.00"
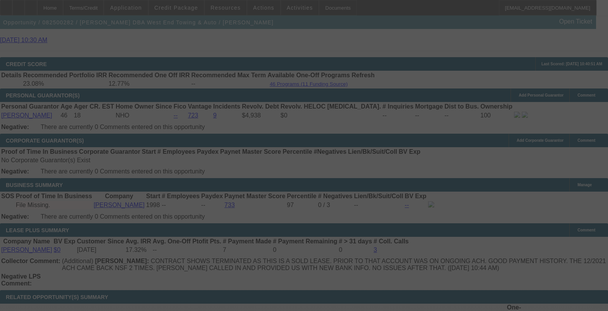
select select "0"
select select "3"
select select "2"
select select "0"
select select "6"
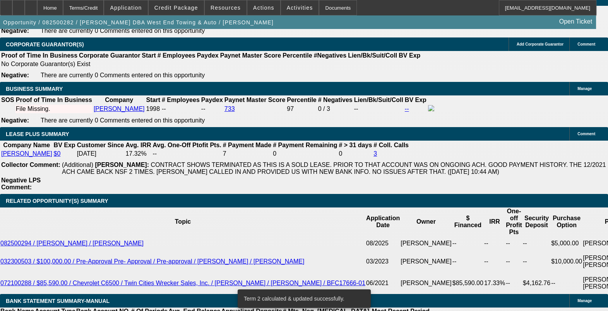
scroll to position [1257, 0]
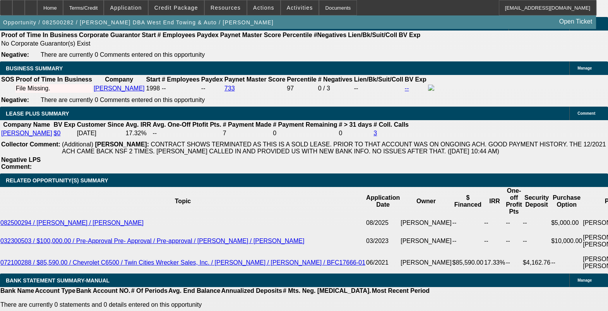
scroll to position [1208, 0]
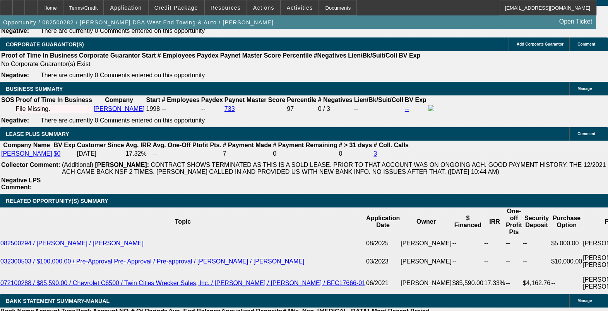
drag, startPoint x: 197, startPoint y: 186, endPoint x: 251, endPoint y: 199, distance: 55.7
type input "$7,500.00"
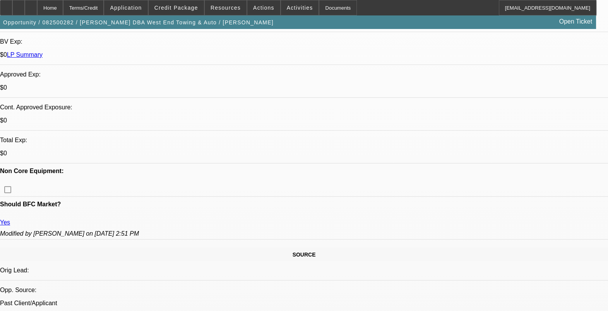
scroll to position [386, 0]
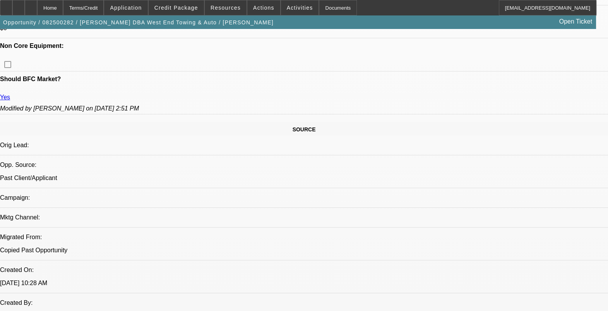
drag, startPoint x: 510, startPoint y: 234, endPoint x: 540, endPoint y: 234, distance: 29.8
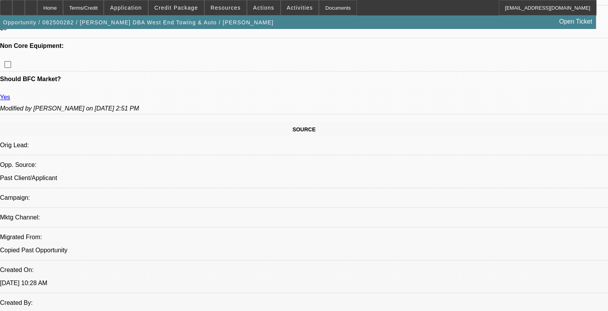
drag, startPoint x: 540, startPoint y: 234, endPoint x: 495, endPoint y: 245, distance: 46.5
drag, startPoint x: 475, startPoint y: 242, endPoint x: 511, endPoint y: 247, distance: 36.0
drag, startPoint x: 511, startPoint y: 247, endPoint x: 503, endPoint y: 251, distance: 8.1
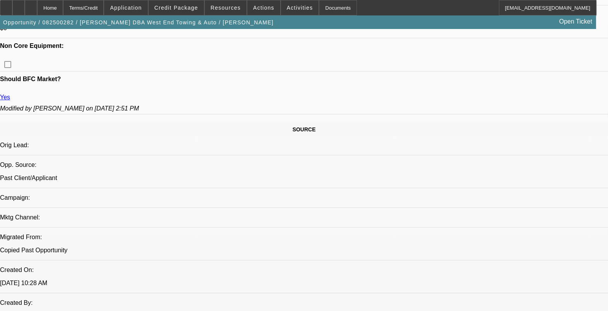
drag, startPoint x: 479, startPoint y: 244, endPoint x: 499, endPoint y: 258, distance: 24.1
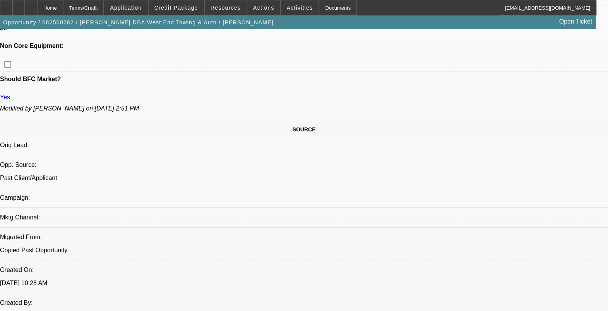
drag, startPoint x: 499, startPoint y: 258, endPoint x: 521, endPoint y: 262, distance: 22.5
drag, startPoint x: 522, startPoint y: 260, endPoint x: 484, endPoint y: 250, distance: 40.1
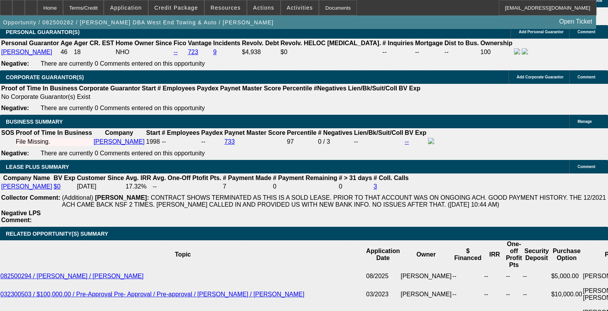
scroll to position [1160, 0]
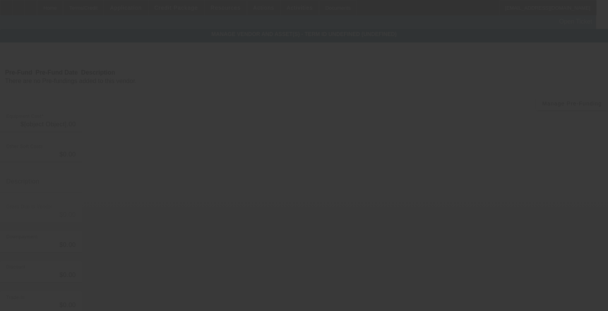
type input "$50,000.00"
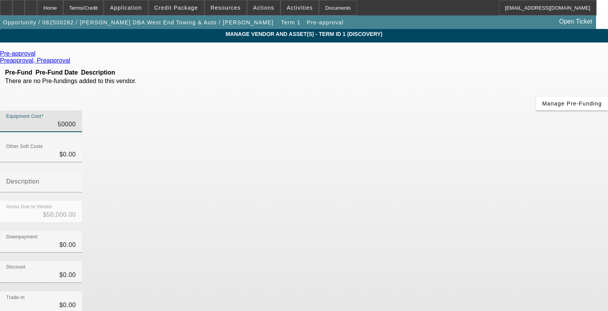
drag, startPoint x: 364, startPoint y: 66, endPoint x: 436, endPoint y: 69, distance: 72.4
click at [436, 111] on div "Equipment Cost 50000" at bounding box center [304, 126] width 608 height 30
type input "1"
type input "$1.00"
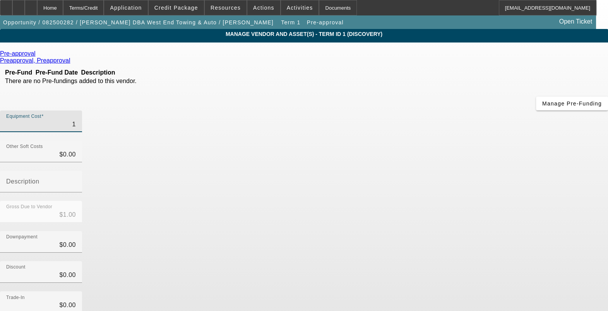
type input "10"
type input "$10.00"
type input "100"
type input "$100.00"
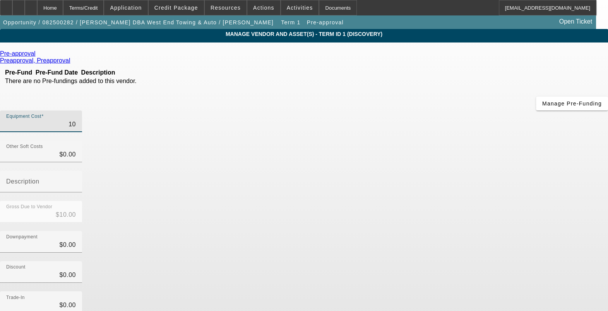
type input "$100.00"
type input "1000"
type input "$1,000.00"
type input "10000"
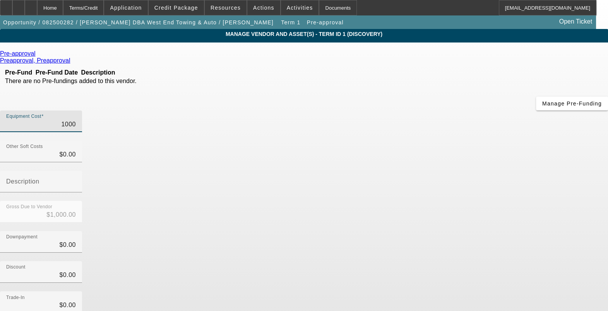
type input "$10,000.00"
type input "100000"
type input "$100,000.00"
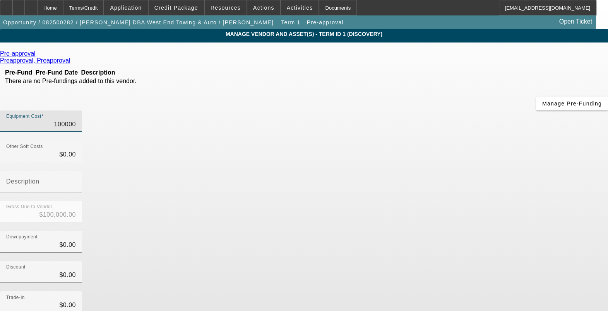
type input "$100,000.00"
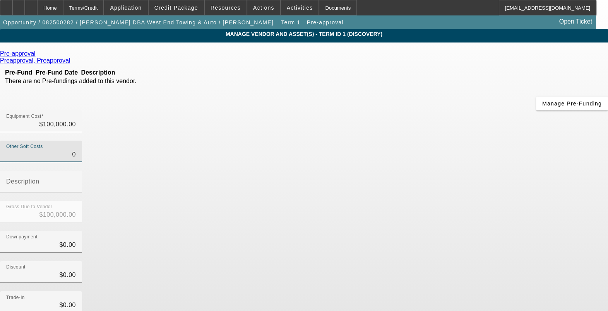
type input "$0.00"
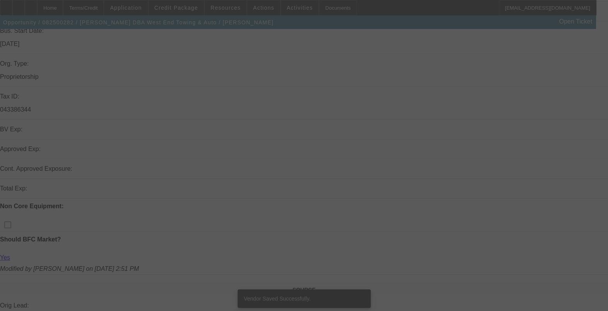
scroll to position [290, 0]
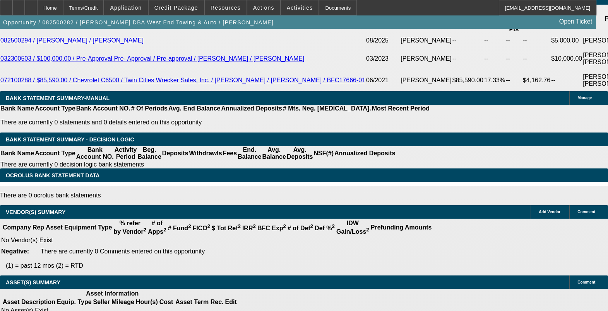
select select "0"
select select "6"
select select "0"
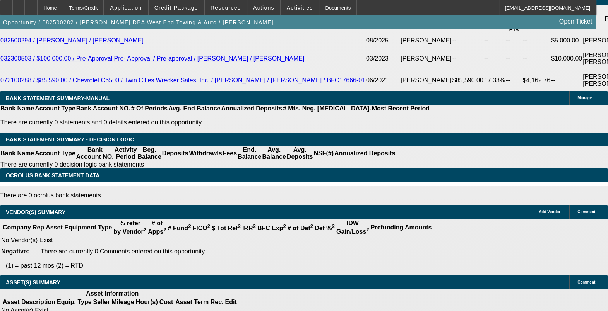
select select "3"
select select "2"
select select "0"
select select "6"
select select "2"
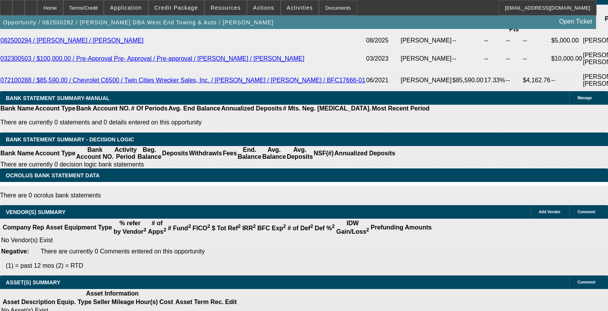
select select "2"
select select "0"
select select "6"
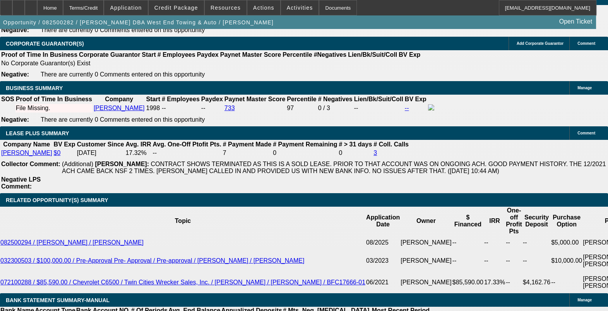
scroll to position [1224, 0]
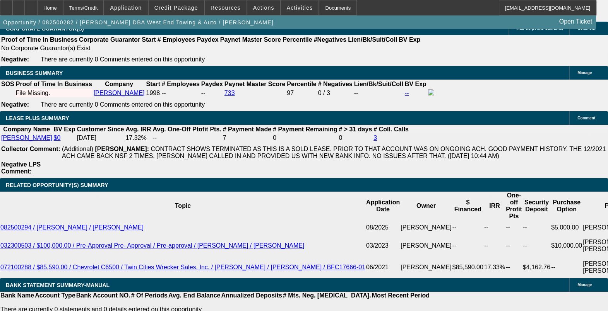
type input "0"
drag, startPoint x: 344, startPoint y: 174, endPoint x: 349, endPoint y: 174, distance: 4.3
type input "UNKNOWN"
type input "10000"
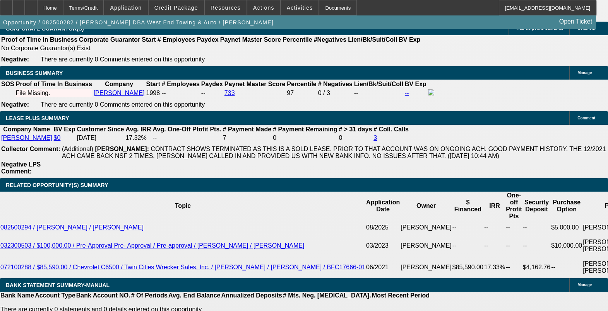
type input "4818.90"
type input "$10,000.00"
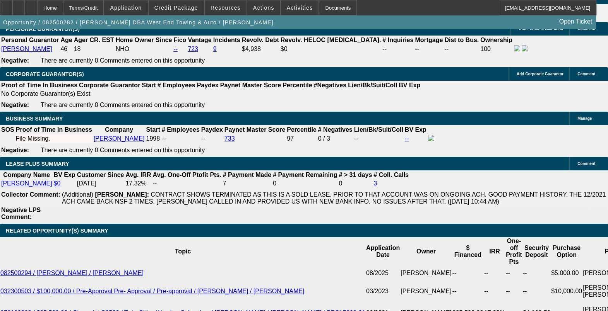
scroll to position [1128, 0]
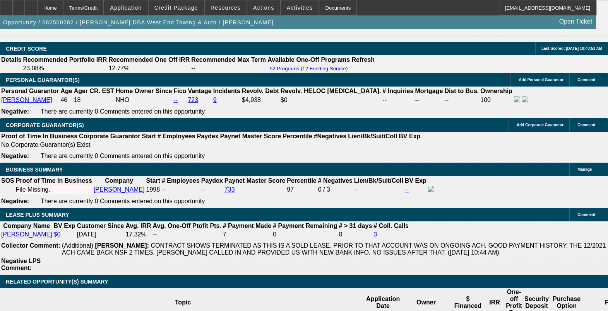
type input "$4,818.90"
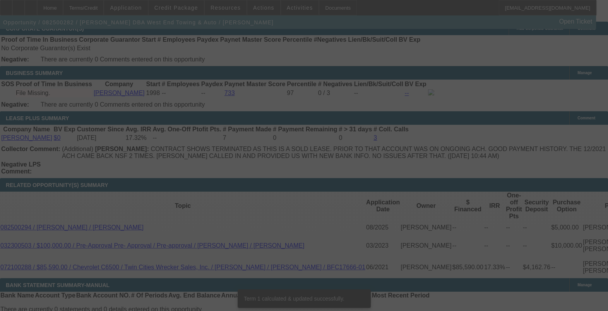
scroll to position [1220, 0]
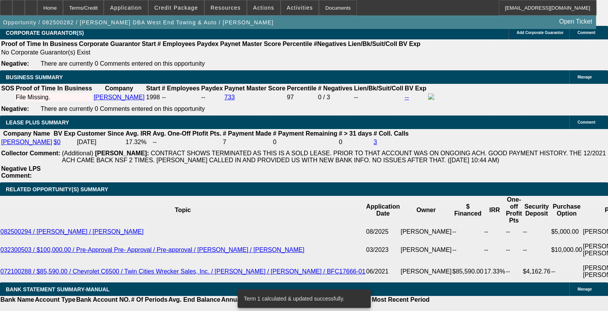
drag, startPoint x: 367, startPoint y: 166, endPoint x: 392, endPoint y: 167, distance: 24.8
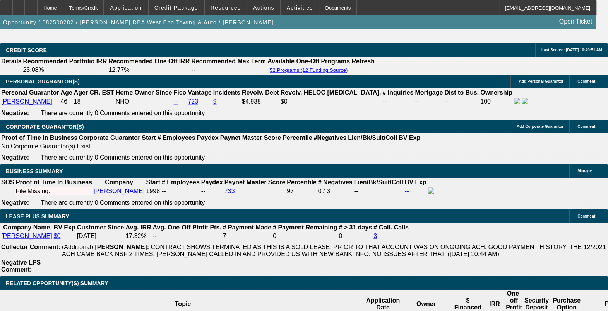
scroll to position [1123, 0]
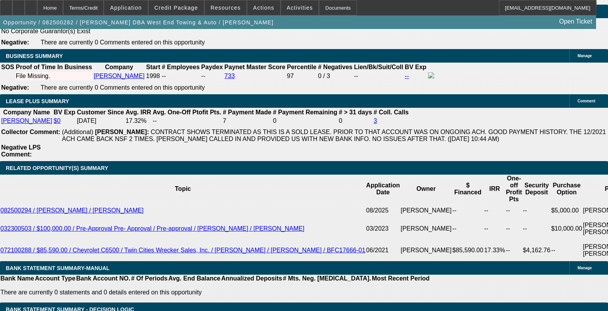
scroll to position [1220, 0]
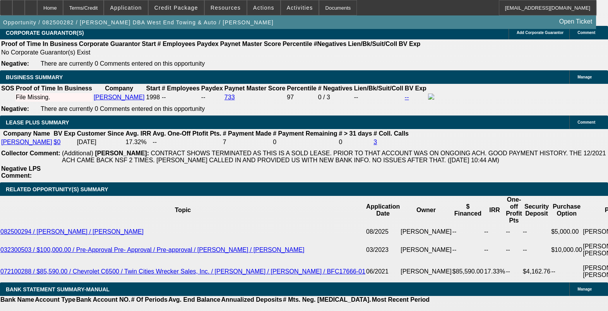
drag, startPoint x: 344, startPoint y: 165, endPoint x: 366, endPoint y: 168, distance: 21.9
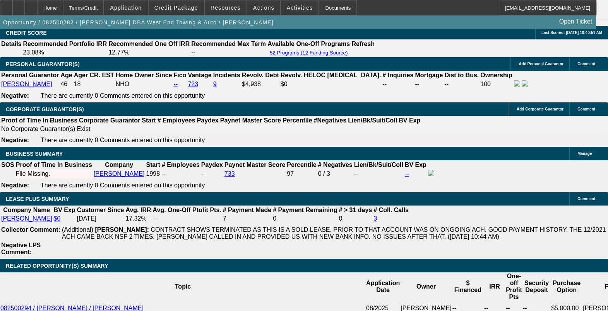
scroll to position [1123, 0]
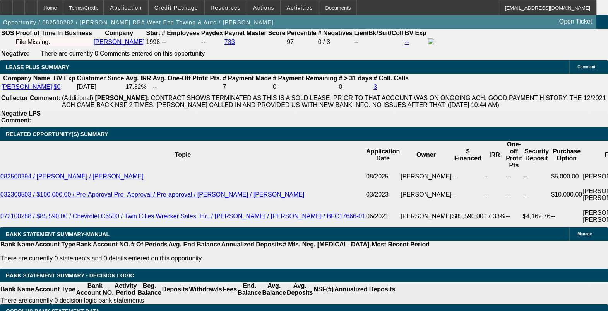
scroll to position [1220, 0]
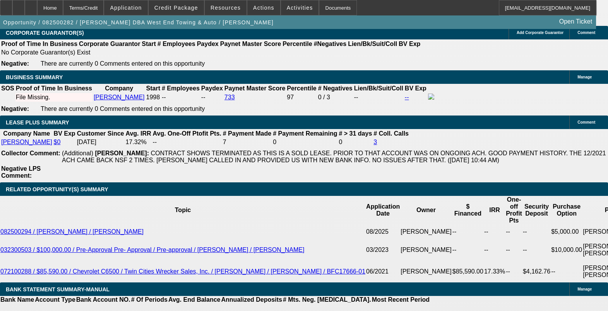
drag, startPoint x: 342, startPoint y: 161, endPoint x: 347, endPoint y: 164, distance: 6.0
drag, startPoint x: 342, startPoint y: 165, endPoint x: 376, endPoint y: 167, distance: 34.5
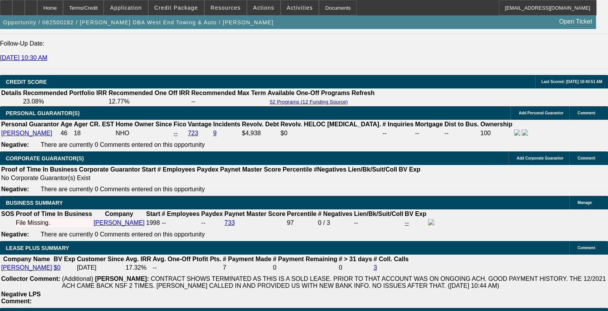
scroll to position [1075, 0]
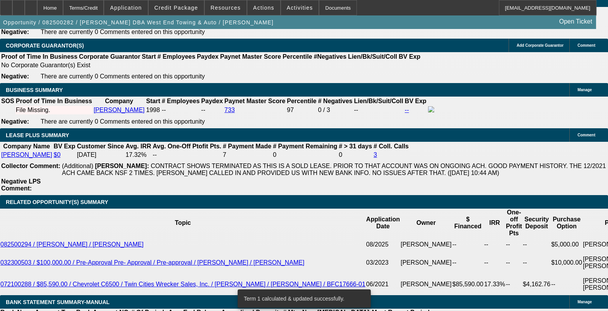
scroll to position [1220, 0]
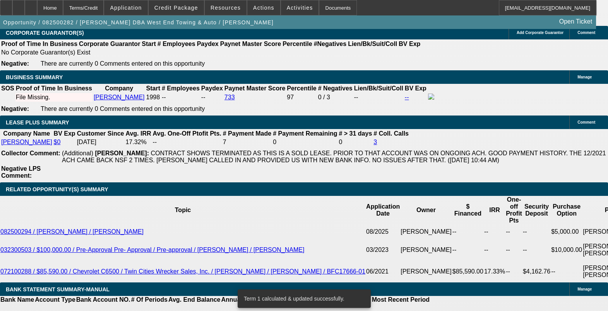
drag, startPoint x: 290, startPoint y: 173, endPoint x: 354, endPoint y: 182, distance: 64.4
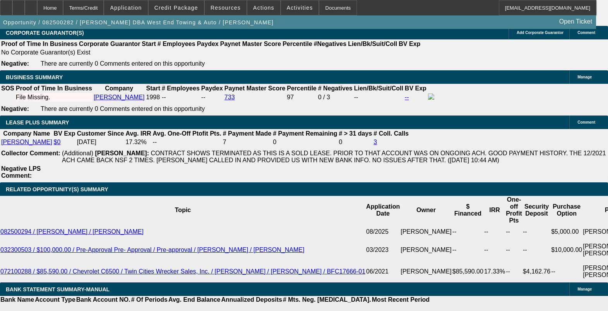
drag, startPoint x: 300, startPoint y: 176, endPoint x: 351, endPoint y: 176, distance: 51.1
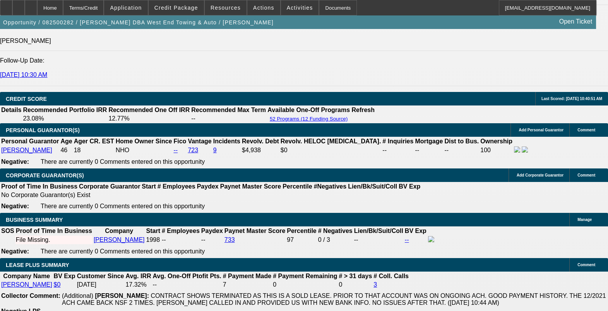
scroll to position [1075, 0]
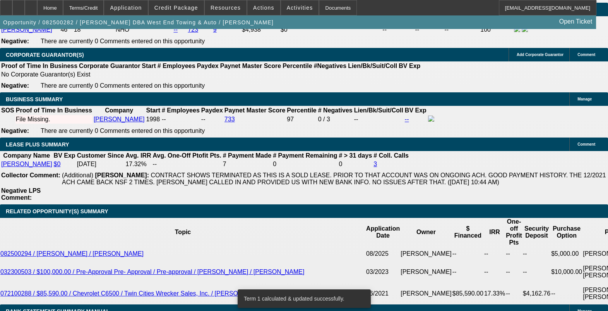
scroll to position [1220, 0]
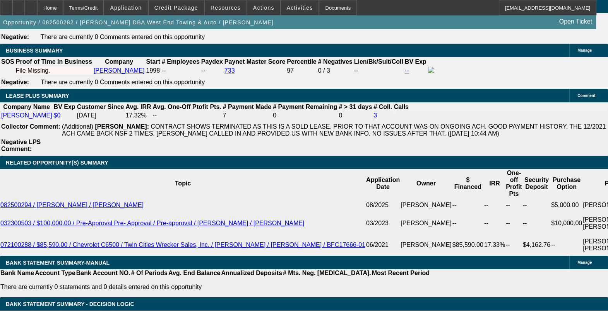
scroll to position [1268, 0]
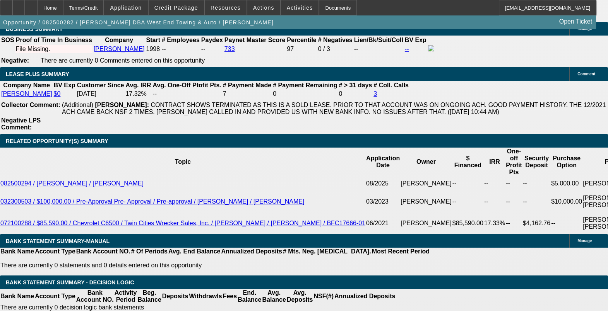
drag, startPoint x: 338, startPoint y: 250, endPoint x: 350, endPoint y: 253, distance: 11.5
drag, startPoint x: 350, startPoint y: 253, endPoint x: 381, endPoint y: 250, distance: 31.5
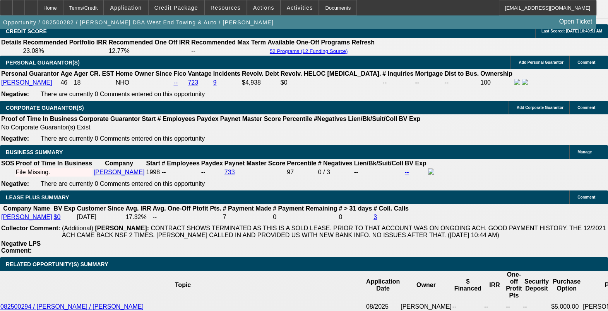
scroll to position [1123, 0]
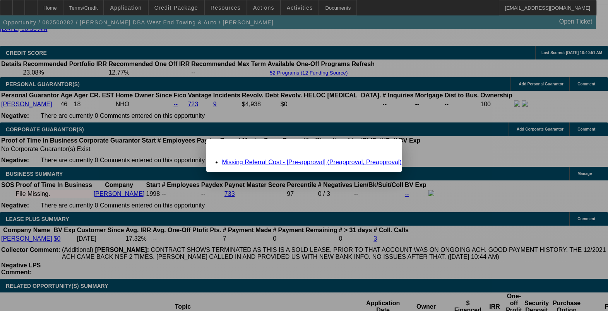
click at [294, 160] on link "Missing Referral Cost - [Pre-approval] (Preapproval, Preapproval)" at bounding box center [311, 162] width 179 height 7
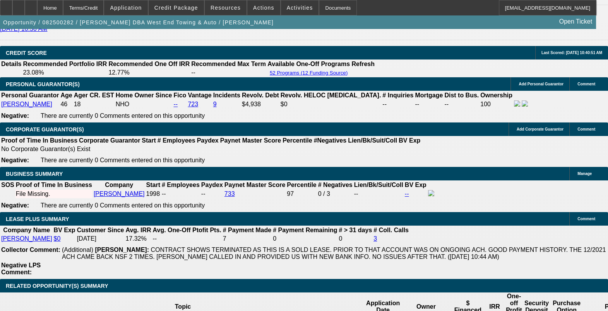
scroll to position [1123, 0]
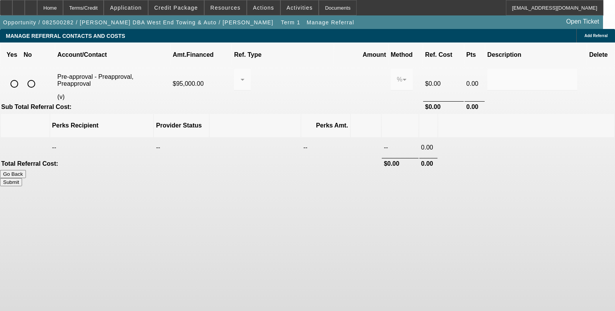
click at [22, 77] on input "radio" at bounding box center [14, 83] width 15 height 15
click at [39, 76] on input "radio" at bounding box center [31, 83] width 15 height 15
click at [22, 178] on button "Submit" at bounding box center [11, 182] width 22 height 8
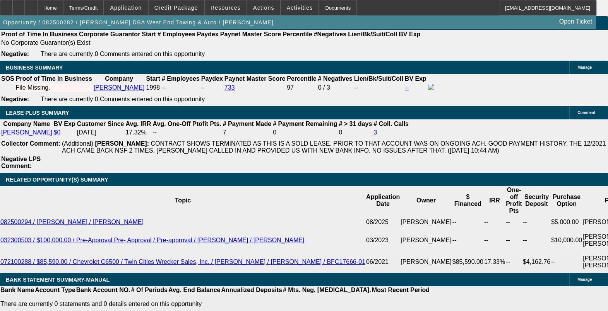
scroll to position [1257, 0]
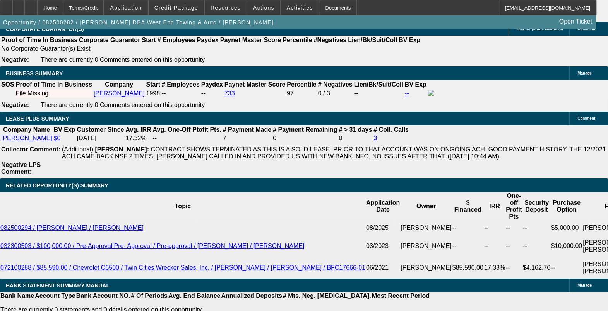
scroll to position [1208, 0]
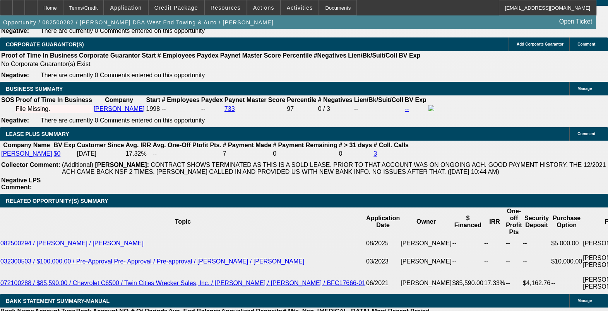
drag, startPoint x: 199, startPoint y: 176, endPoint x: 223, endPoint y: 180, distance: 24.3
drag, startPoint x: 199, startPoint y: 183, endPoint x: 219, endPoint y: 186, distance: 20.4
drag, startPoint x: 228, startPoint y: 215, endPoint x: 234, endPoint y: 216, distance: 5.9
